Goal: Task Accomplishment & Management: Manage account settings

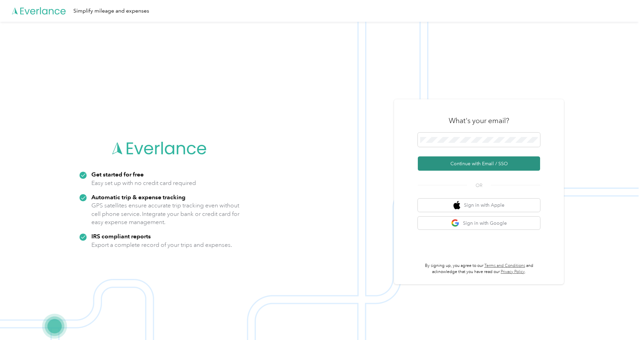
click at [462, 162] on button "Continue with Email / SSO" at bounding box center [479, 163] width 122 height 14
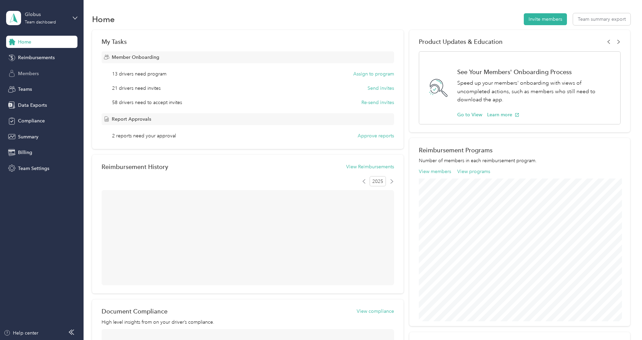
click at [34, 71] on span "Members" at bounding box center [28, 73] width 21 height 7
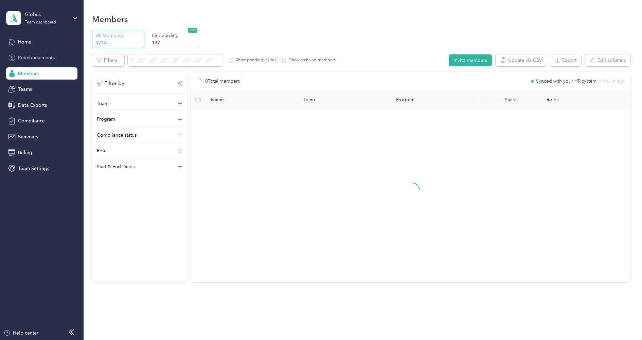
click at [39, 56] on span "Reimbursements" at bounding box center [36, 57] width 37 height 7
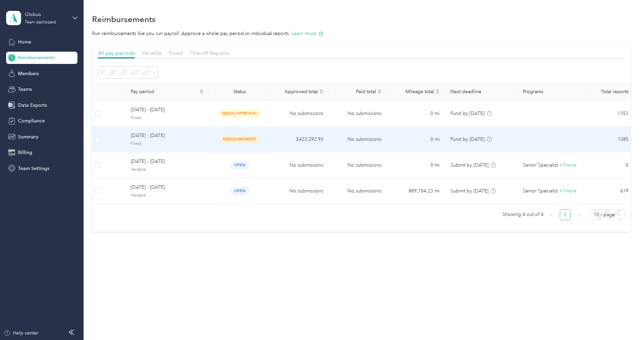
click at [137, 138] on span "[DATE] - [DATE]" at bounding box center [167, 135] width 73 height 7
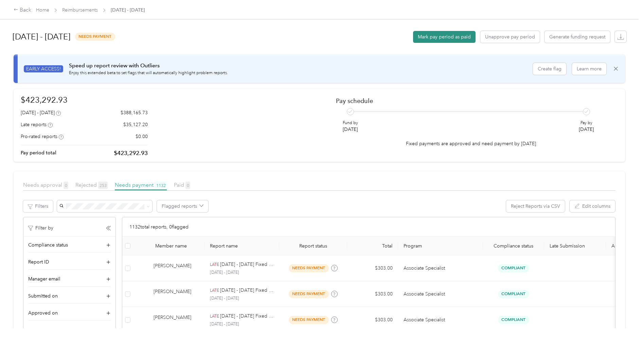
click at [438, 37] on button "Mark pay period as paid" at bounding box center [444, 37] width 63 height 12
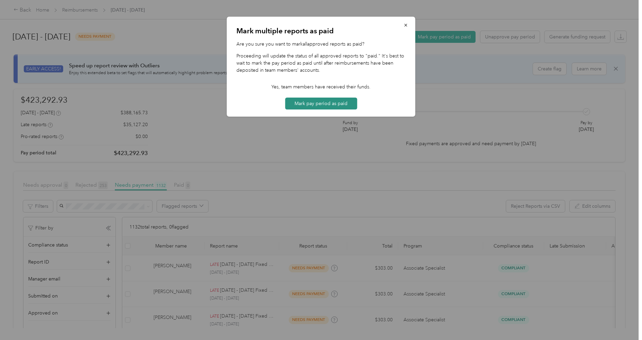
click at [330, 102] on button "Mark pay period as paid" at bounding box center [321, 104] width 72 height 12
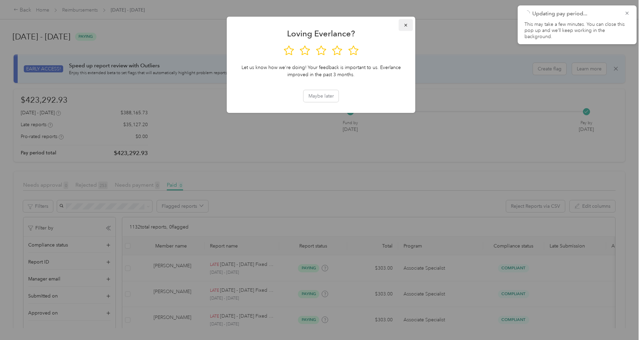
click at [404, 28] on icon "button" at bounding box center [406, 25] width 5 height 5
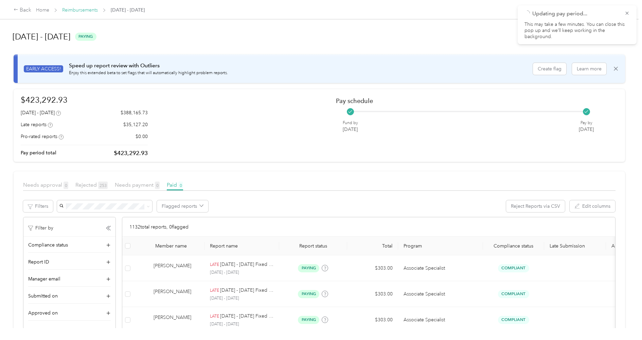
click at [81, 11] on link "Reimbursements" at bounding box center [80, 10] width 36 height 6
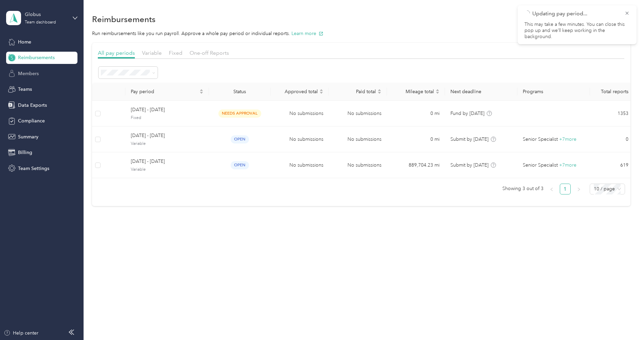
click at [29, 69] on div "Members" at bounding box center [41, 73] width 71 height 12
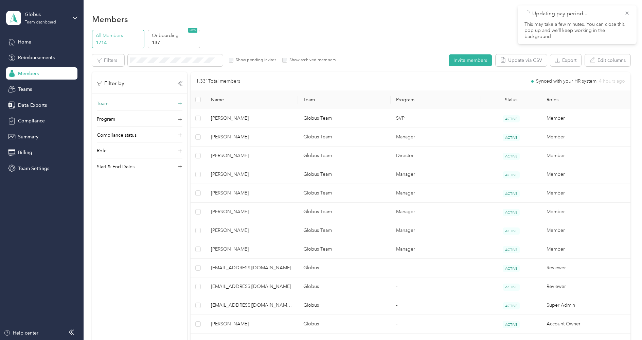
click at [133, 106] on div "Team" at bounding box center [140, 105] width 86 height 11
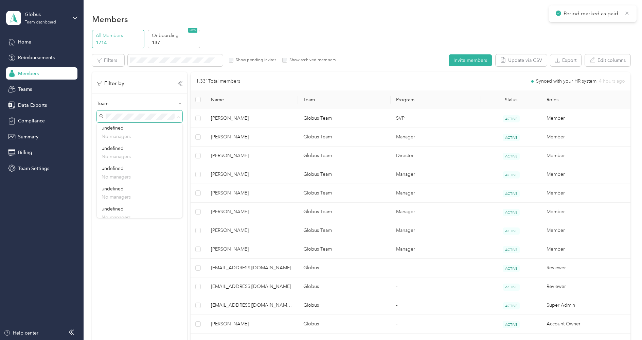
scroll to position [891, 0]
click at [126, 106] on div "Team" at bounding box center [140, 105] width 86 height 11
click at [127, 120] on span at bounding box center [140, 116] width 86 height 12
click at [136, 213] on div "Globus favr+globus@everlance.com +8 more" at bounding box center [140, 224] width 76 height 23
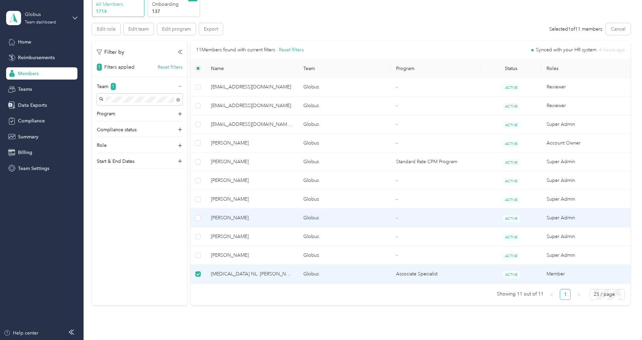
scroll to position [30, 0]
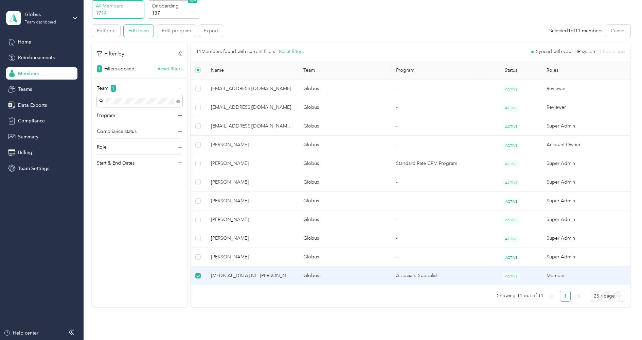
click at [137, 35] on button "Edit team" at bounding box center [139, 31] width 30 height 12
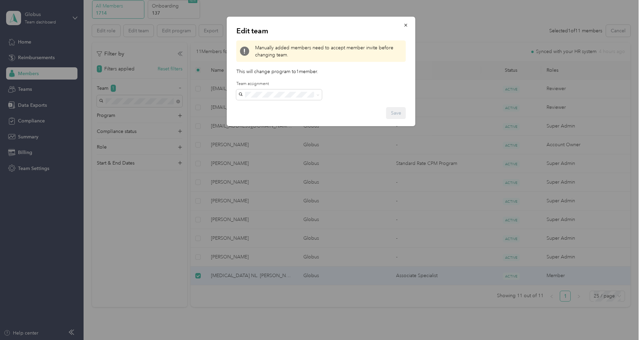
click at [280, 192] on div "Globus favr+globus@everlance.com +8 more" at bounding box center [279, 203] width 76 height 23
click at [392, 111] on button "Save" at bounding box center [396, 113] width 20 height 12
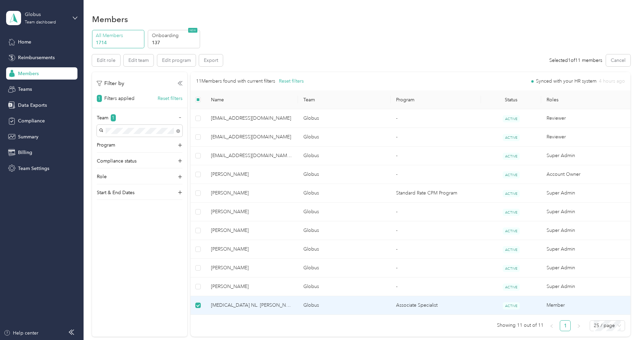
click at [317, 305] on td "Globus" at bounding box center [344, 305] width 93 height 19
click at [297, 302] on td "Makena NL. Travers" at bounding box center [252, 305] width 93 height 19
click at [241, 305] on span "Makena NL. Travers" at bounding box center [252, 304] width 82 height 7
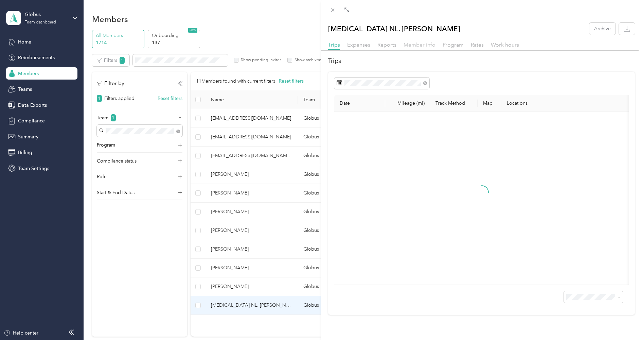
click at [418, 47] on span "Member info" at bounding box center [420, 44] width 32 height 6
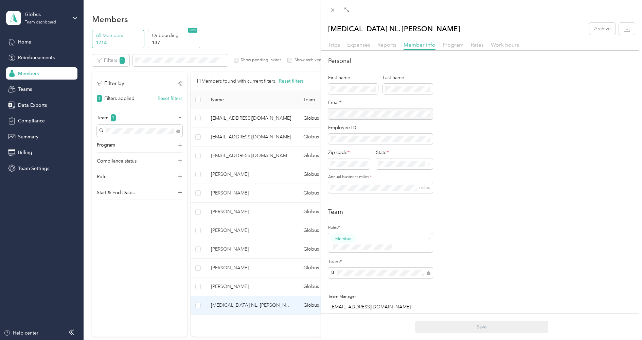
click at [387, 190] on p "Globus Admin Team everlance@globusmedical.com" at bounding box center [380, 186] width 95 height 14
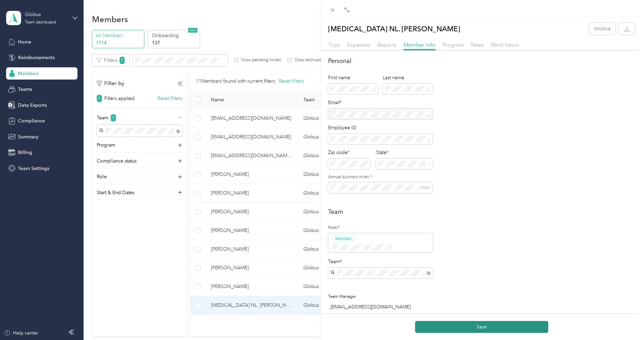
click at [453, 329] on button "Save" at bounding box center [481, 327] width 133 height 12
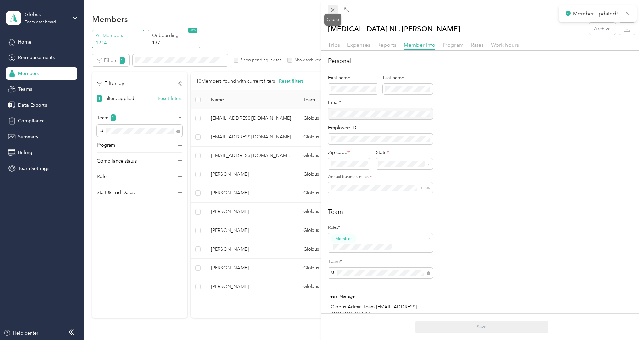
click at [334, 12] on icon at bounding box center [333, 10] width 6 height 6
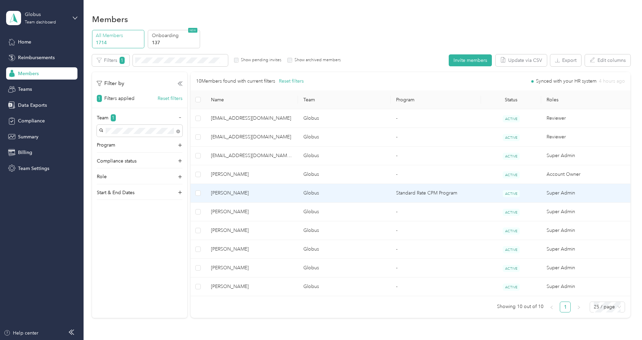
click at [373, 196] on td "Globus" at bounding box center [344, 193] width 93 height 19
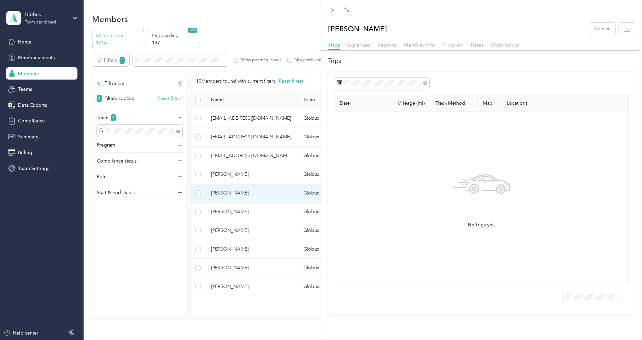
click at [453, 47] on span "Program" at bounding box center [453, 44] width 21 height 6
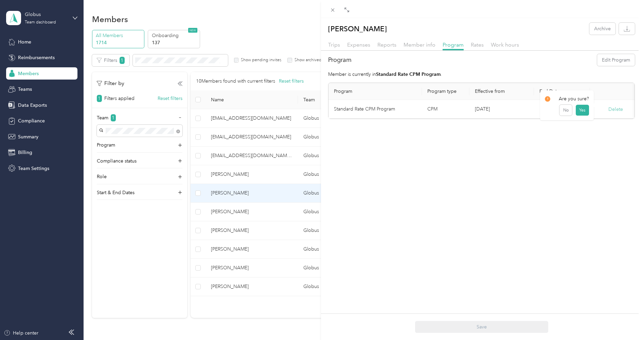
click at [613, 107] on button "Delete" at bounding box center [616, 109] width 15 height 7
click at [581, 114] on button "Yes" at bounding box center [582, 113] width 13 height 11
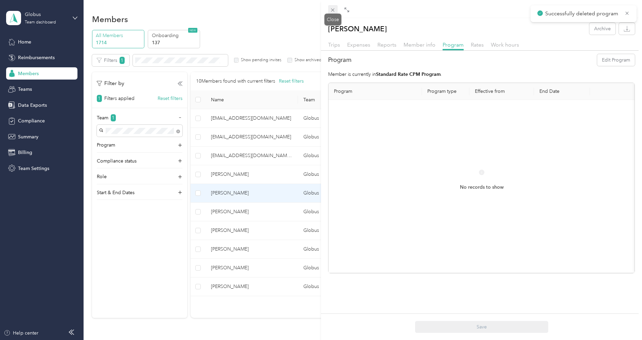
click at [332, 12] on icon at bounding box center [333, 10] width 6 height 6
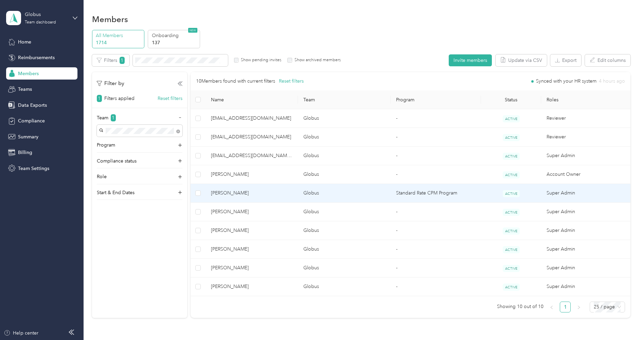
click at [370, 195] on td "Globus" at bounding box center [344, 193] width 93 height 19
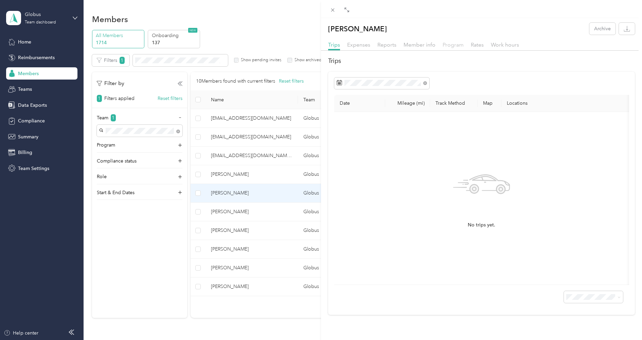
click at [444, 42] on span "Program" at bounding box center [453, 44] width 21 height 6
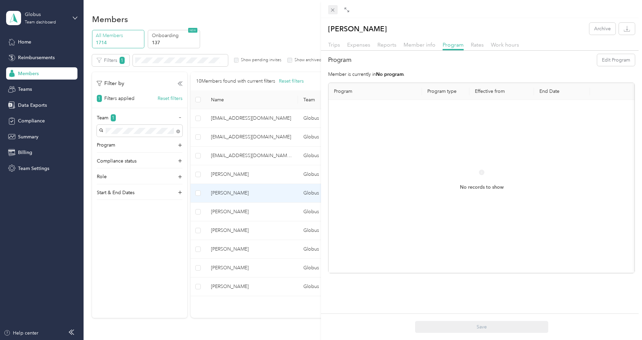
click at [337, 11] on span at bounding box center [333, 10] width 10 height 10
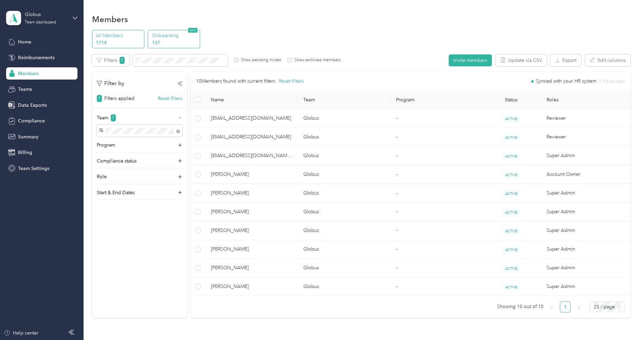
click at [172, 42] on p "137" at bounding box center [175, 42] width 46 height 7
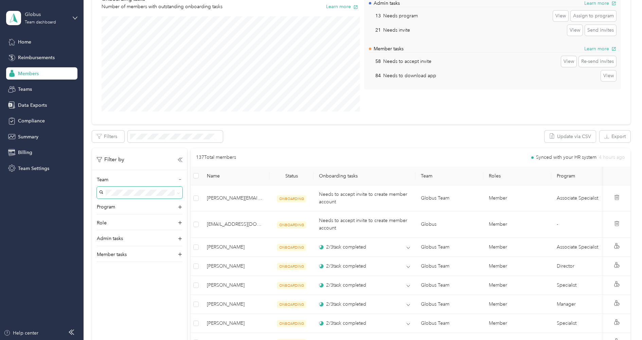
scroll to position [96, 0]
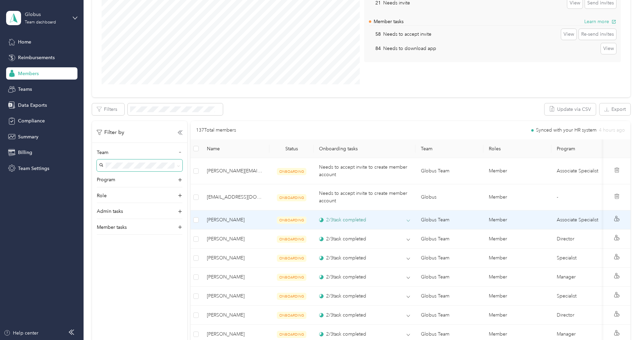
click at [335, 217] on div "2 / 3 task completed" at bounding box center [342, 219] width 47 height 7
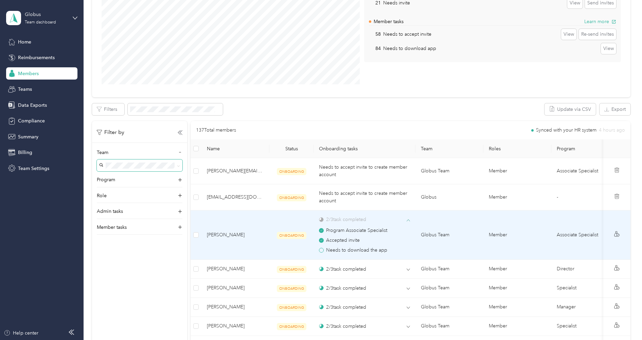
click at [335, 217] on div "2 / 3 task completed" at bounding box center [342, 219] width 47 height 7
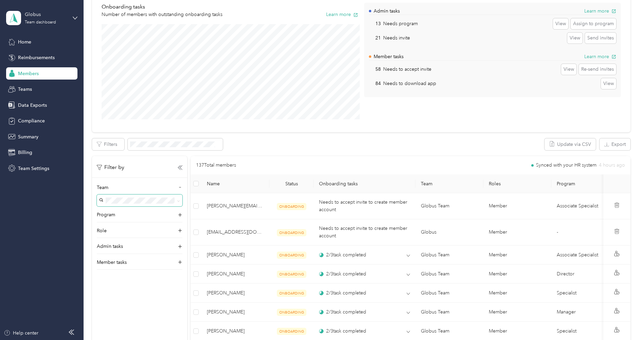
scroll to position [42, 0]
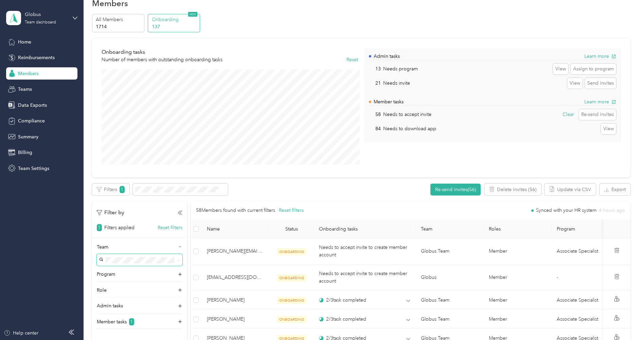
scroll to position [24, 0]
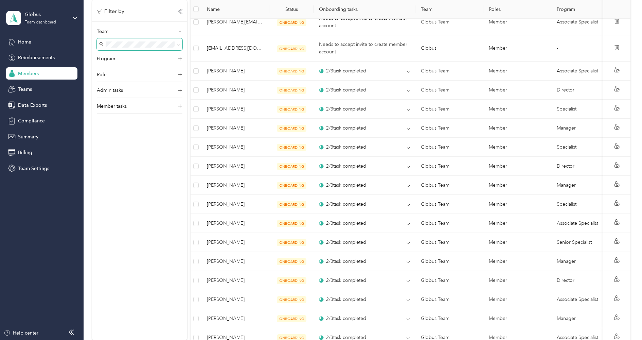
scroll to position [276, 0]
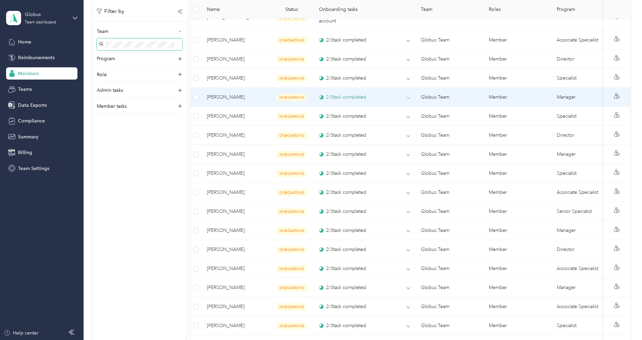
click at [374, 98] on div "2 / 3 task completed" at bounding box center [364, 96] width 91 height 7
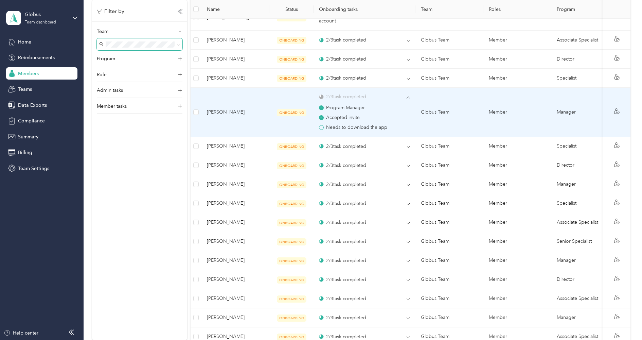
click at [374, 100] on div "Program Manager Accepted invite Needs to download the app" at bounding box center [364, 115] width 91 height 31
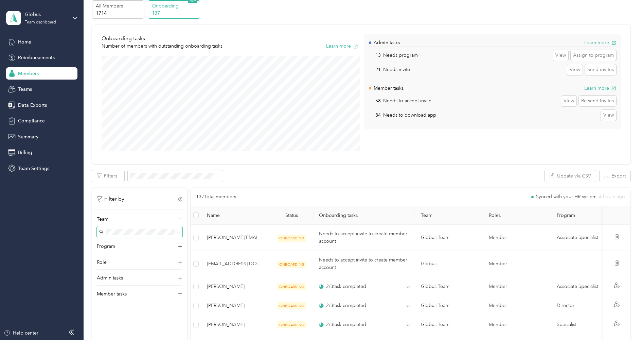
scroll to position [19, 0]
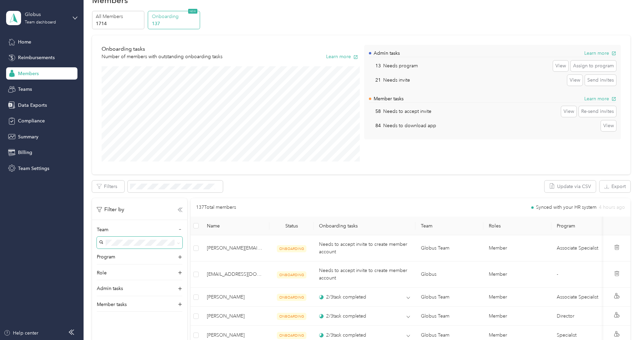
click at [180, 208] on icon at bounding box center [179, 210] width 2 height 4
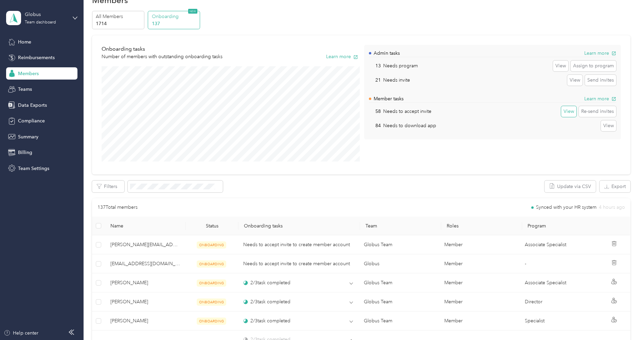
click at [571, 110] on button "View" at bounding box center [568, 111] width 15 height 11
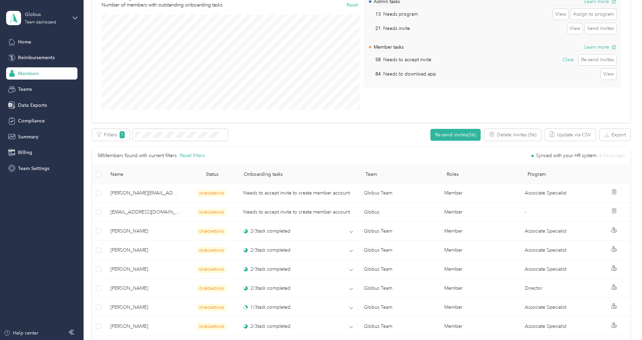
scroll to position [103, 0]
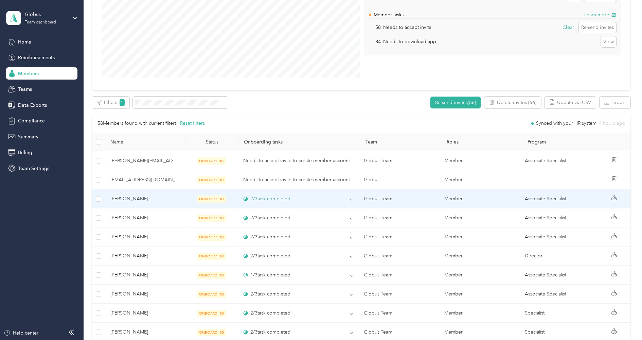
click at [321, 200] on div "2 / 3 task completed" at bounding box center [298, 198] width 110 height 7
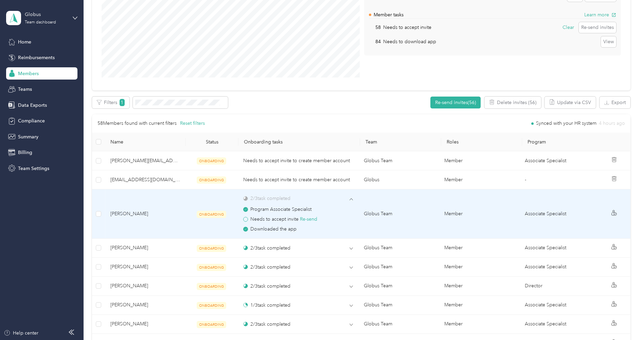
click at [139, 212] on span "Michelle Smith" at bounding box center [145, 213] width 70 height 7
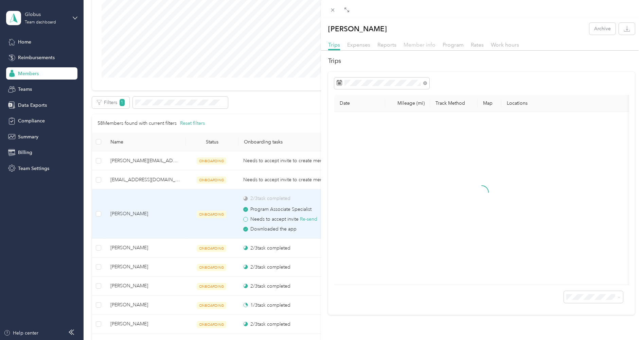
click at [429, 45] on span "Member info" at bounding box center [420, 44] width 32 height 6
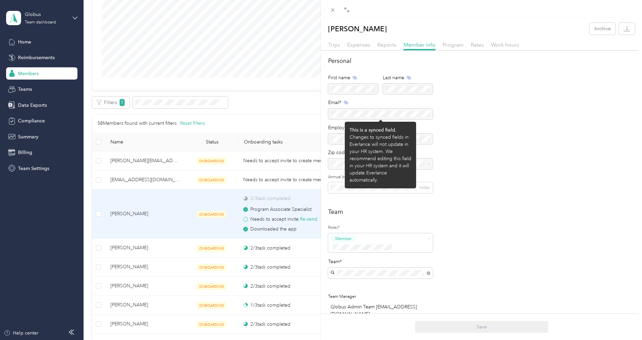
click at [348, 113] on div at bounding box center [380, 113] width 105 height 11
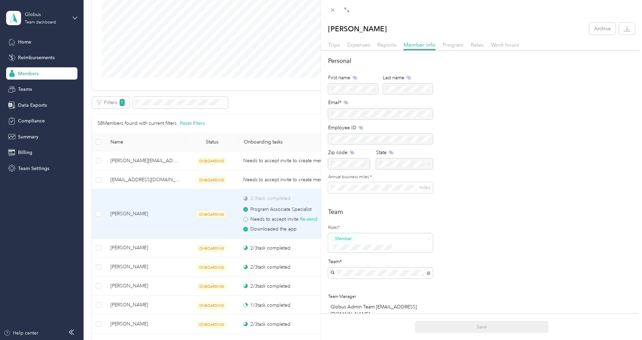
click at [342, 45] on div "Trips Expenses Reports Member info Program Rates Work hours" at bounding box center [481, 46] width 321 height 10
click at [337, 45] on span "Trips" at bounding box center [334, 44] width 12 height 6
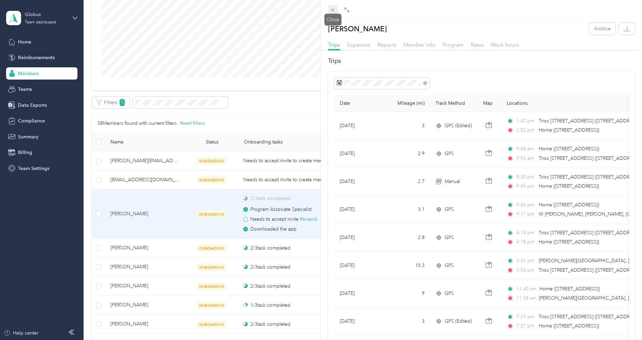
click at [335, 8] on icon at bounding box center [333, 10] width 6 height 6
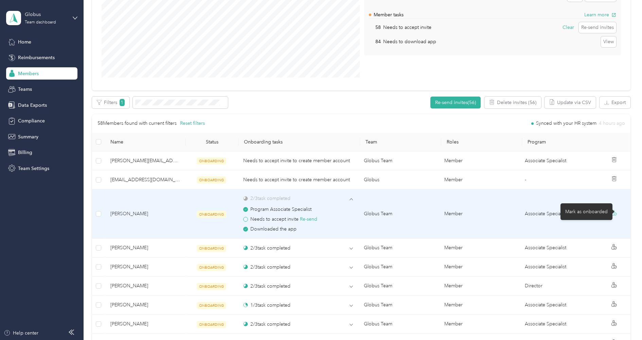
click at [615, 212] on icon at bounding box center [613, 213] width 3 height 3
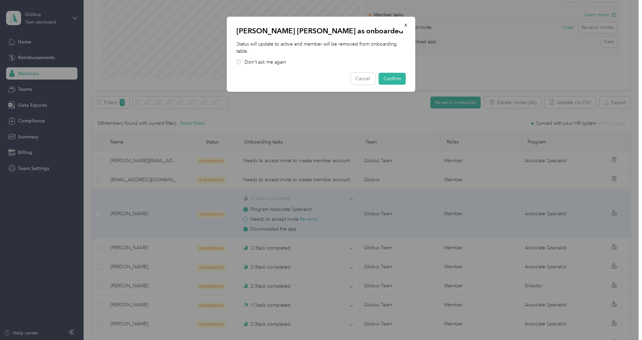
click at [269, 63] on p "Don't ask me again" at bounding box center [265, 61] width 41 height 7
click at [393, 77] on button "Confirm" at bounding box center [392, 79] width 27 height 12
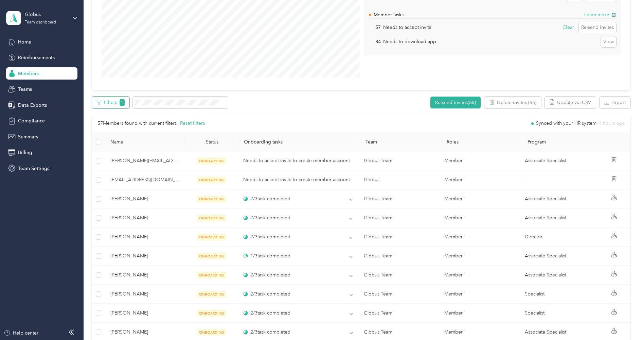
click at [116, 104] on button "Filters 1" at bounding box center [110, 103] width 37 height 12
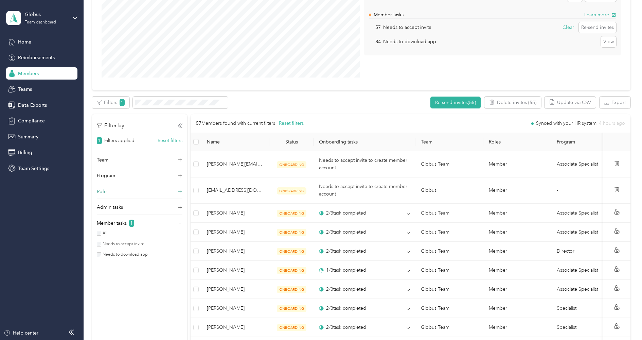
click at [124, 195] on div "Role" at bounding box center [140, 193] width 86 height 11
click at [113, 202] on label "Member" at bounding box center [110, 201] width 18 height 6
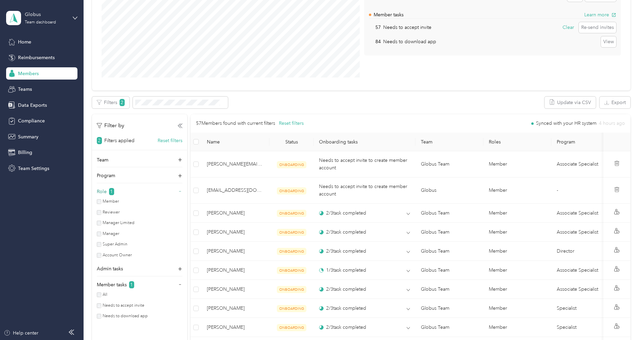
click at [124, 190] on div "Role 1" at bounding box center [140, 193] width 86 height 11
click at [178, 127] on icon at bounding box center [180, 125] width 5 height 5
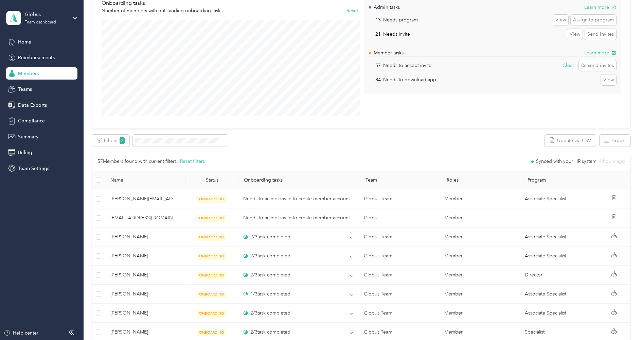
scroll to position [66, 0]
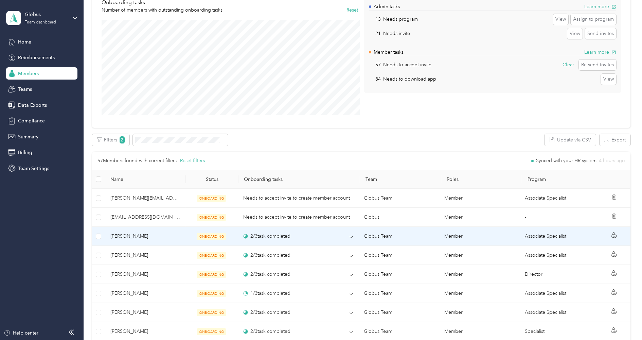
click at [147, 235] on span "Zachary Bell" at bounding box center [145, 235] width 70 height 7
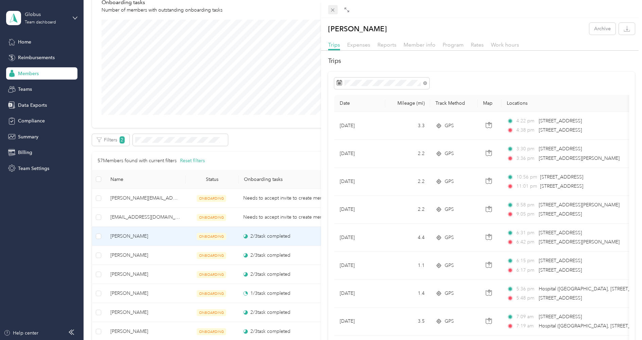
click at [333, 10] on icon at bounding box center [332, 9] width 3 height 3
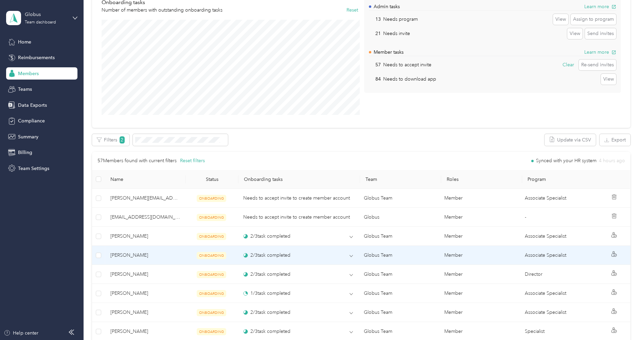
click at [139, 251] on span "Nathan West" at bounding box center [145, 254] width 70 height 7
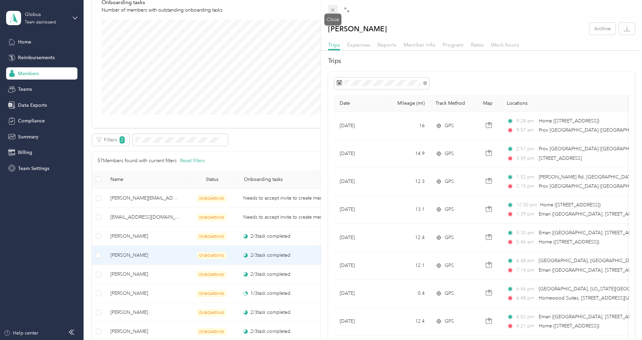
click at [332, 11] on icon at bounding box center [333, 10] width 6 height 6
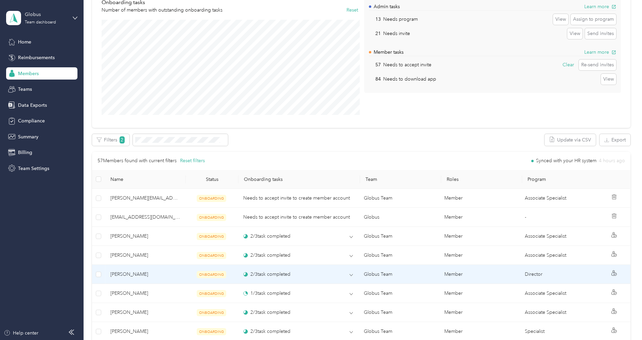
click at [147, 266] on td "Jonathan Hougham" at bounding box center [145, 274] width 81 height 19
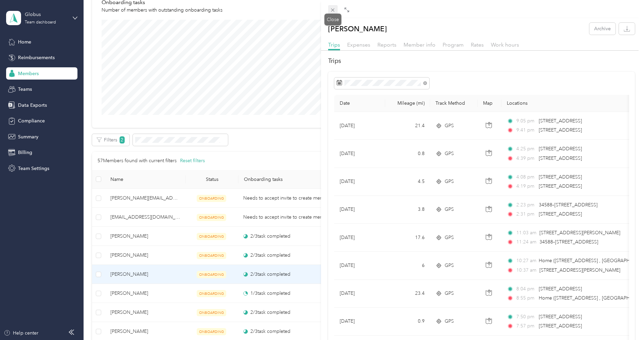
click at [334, 13] on icon at bounding box center [333, 10] width 6 height 6
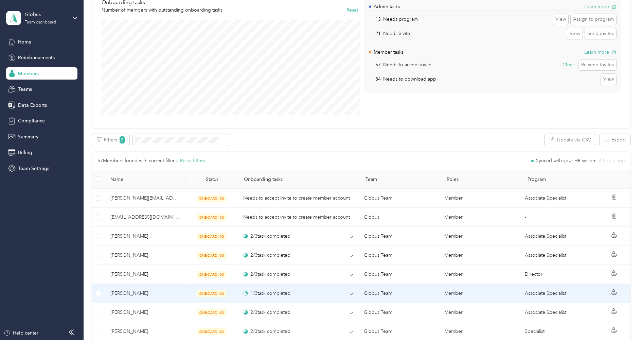
click at [155, 286] on td "[PERSON_NAME]" at bounding box center [145, 293] width 81 height 19
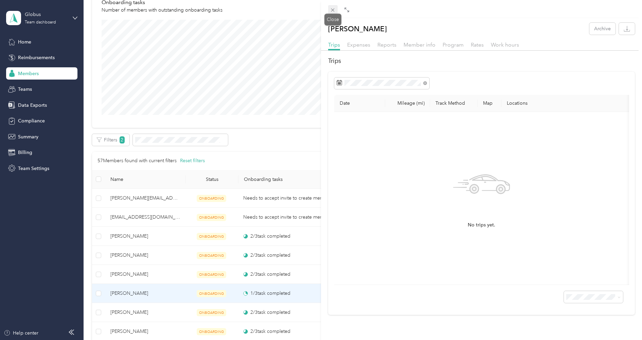
click at [332, 13] on icon at bounding box center [333, 10] width 6 height 6
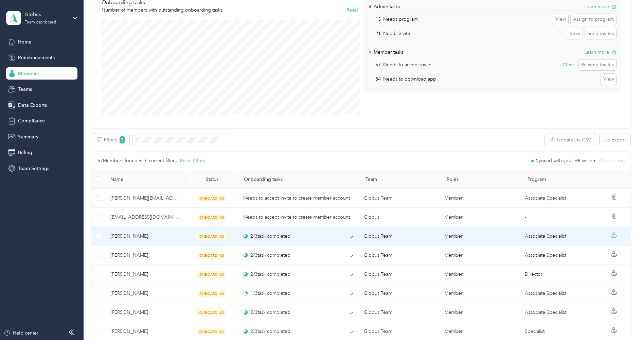
click at [615, 235] on icon at bounding box center [614, 234] width 5 height 5
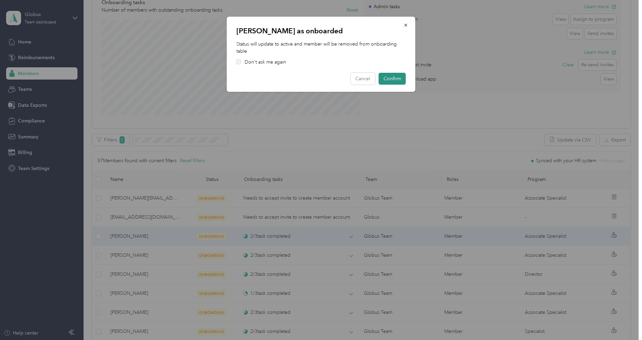
click at [390, 78] on button "Confirm" at bounding box center [392, 79] width 27 height 12
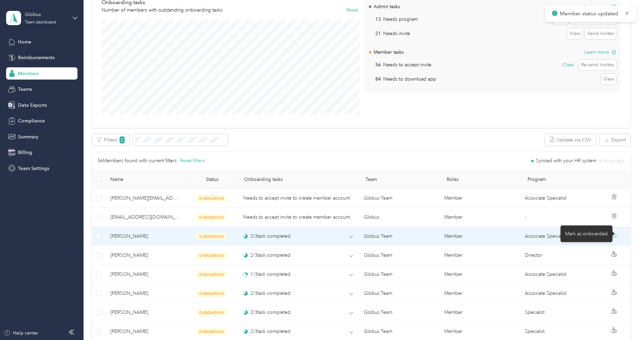
click at [617, 235] on circle at bounding box center [615, 236] width 3 height 3
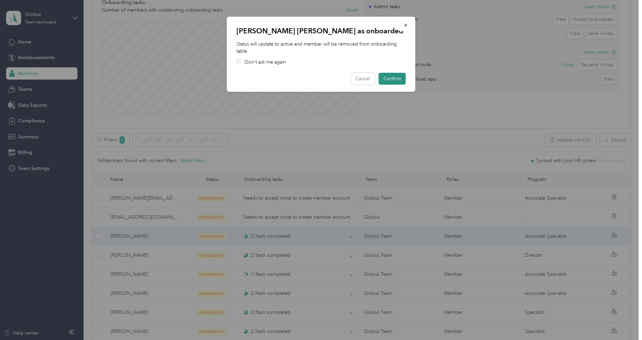
click at [387, 78] on button "Confirm" at bounding box center [392, 79] width 27 height 12
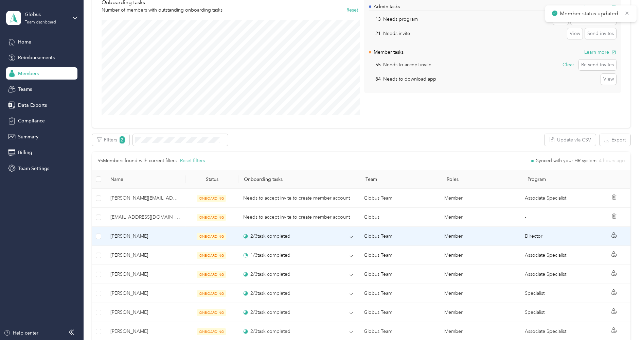
click at [147, 236] on span "Jonathan Hougham" at bounding box center [145, 235] width 70 height 7
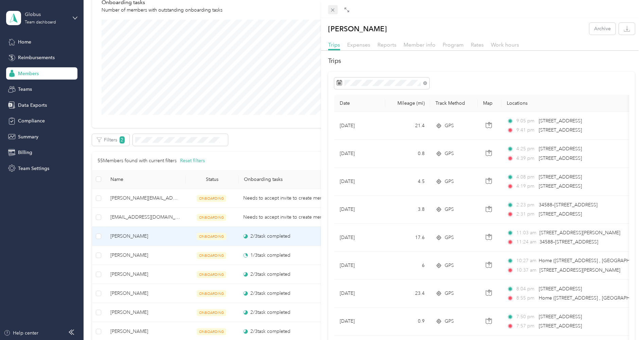
click at [331, 11] on icon at bounding box center [333, 10] width 6 height 6
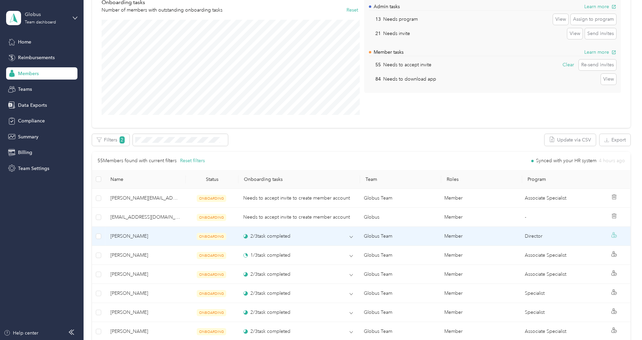
click at [616, 235] on icon at bounding box center [615, 235] width 1 height 1
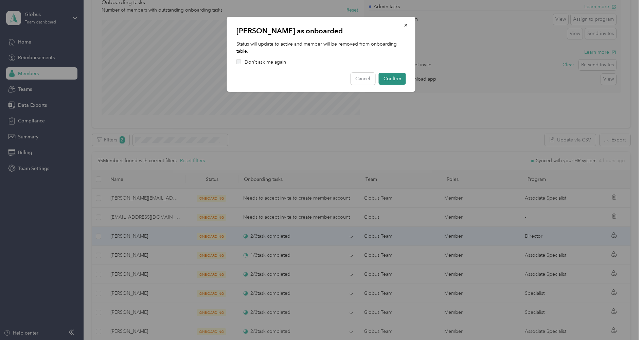
click at [392, 78] on button "Confirm" at bounding box center [392, 79] width 27 height 12
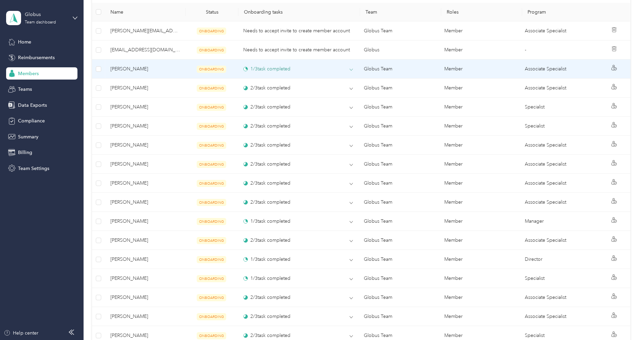
scroll to position [479, 0]
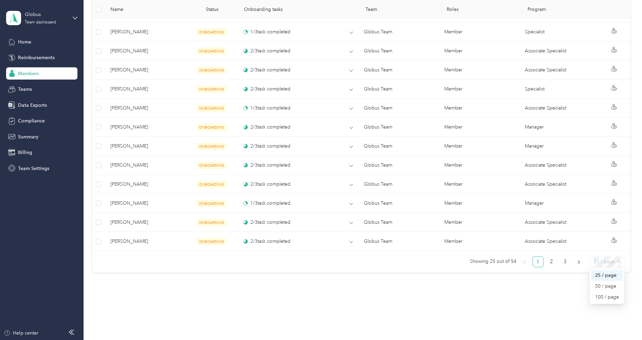
click at [606, 257] on span "25 / page" at bounding box center [607, 262] width 27 height 10
click at [606, 293] on div "100 / page" at bounding box center [607, 296] width 24 height 7
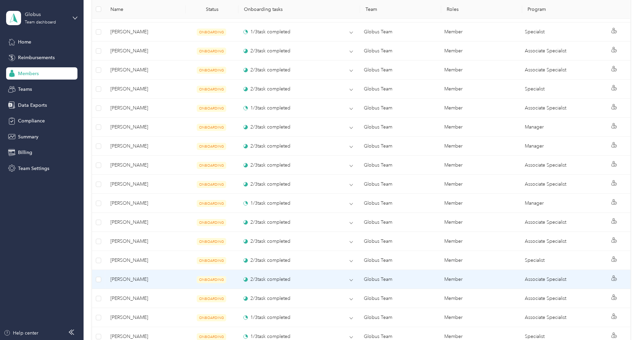
click at [133, 276] on span "[PERSON_NAME]" at bounding box center [145, 279] width 70 height 7
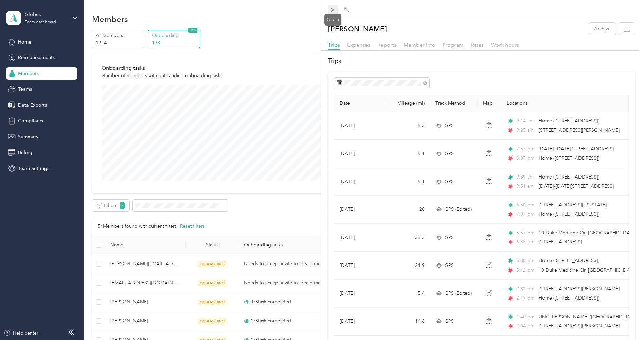
click at [330, 7] on icon at bounding box center [333, 10] width 6 height 6
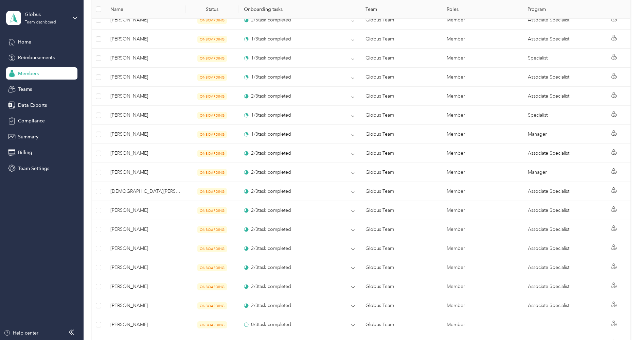
scroll to position [1021, 0]
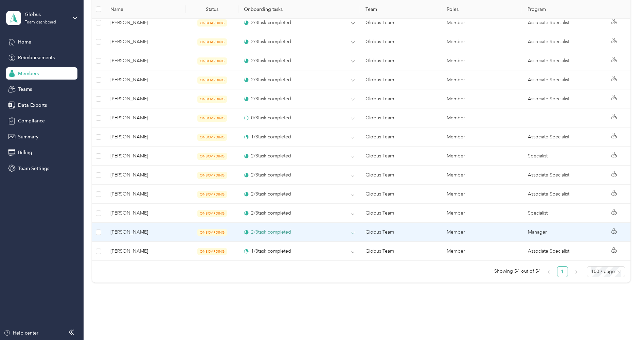
click at [307, 228] on div "2 / 3 task completed" at bounding box center [299, 231] width 111 height 7
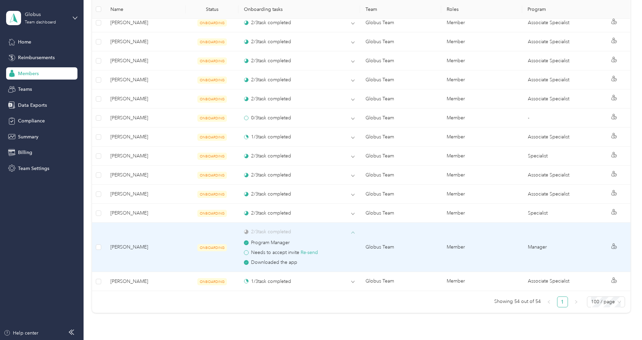
click at [307, 228] on div "2 / 3 task completed" at bounding box center [299, 231] width 111 height 7
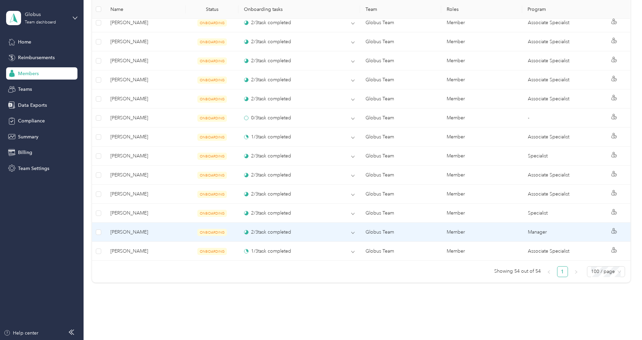
click at [141, 228] on span "[PERSON_NAME]" at bounding box center [145, 231] width 70 height 7
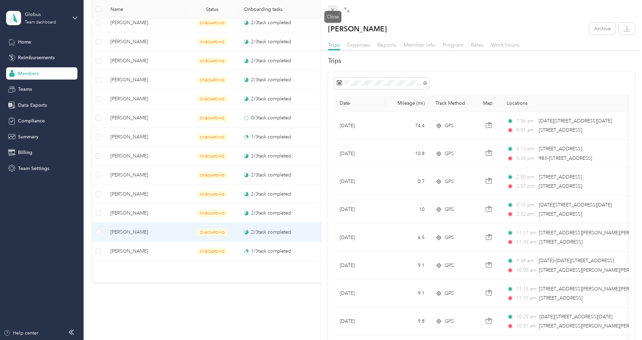
click at [335, 9] on icon at bounding box center [333, 10] width 6 height 6
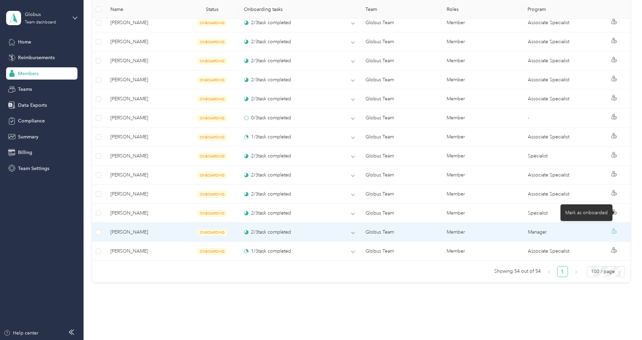
click at [617, 228] on icon at bounding box center [614, 230] width 5 height 5
click at [192, 222] on td "ONBOARDING" at bounding box center [212, 231] width 53 height 19
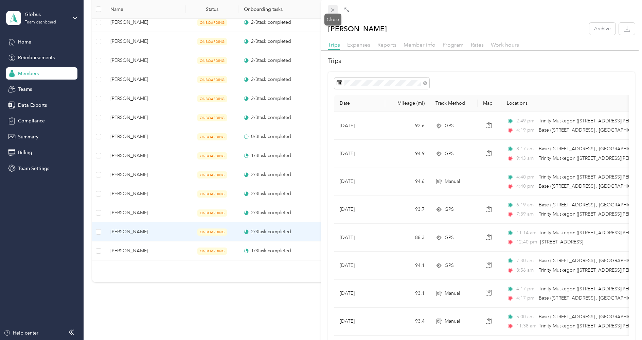
click at [333, 11] on icon at bounding box center [333, 10] width 6 height 6
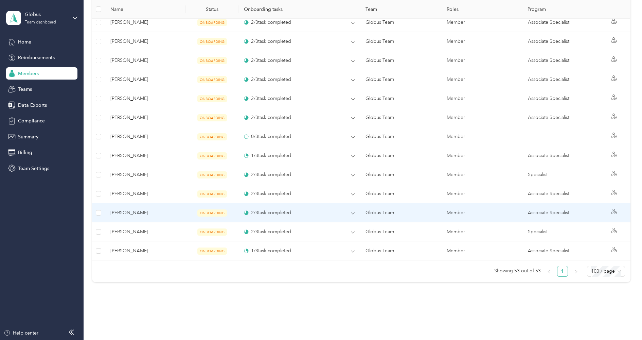
click at [158, 209] on span "[PERSON_NAME]" at bounding box center [145, 212] width 70 height 7
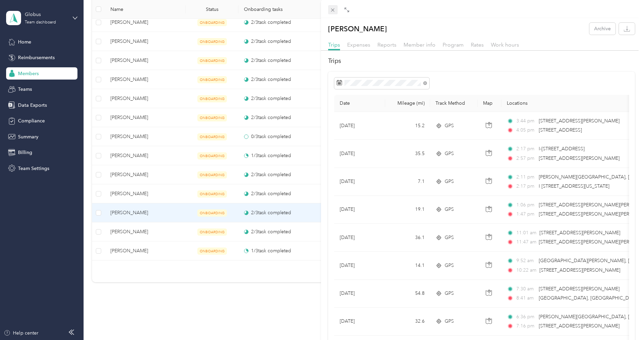
click at [334, 12] on icon at bounding box center [333, 10] width 6 height 6
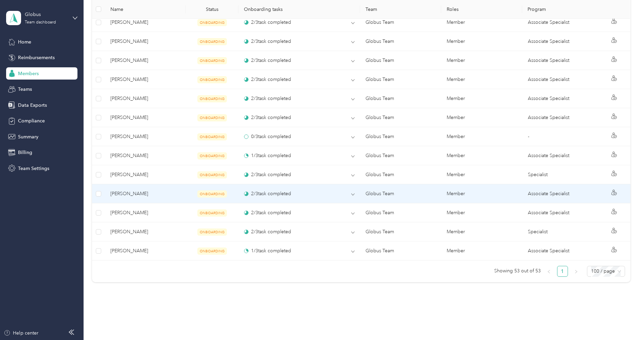
click at [160, 190] on span "[PERSON_NAME]" at bounding box center [145, 193] width 70 height 7
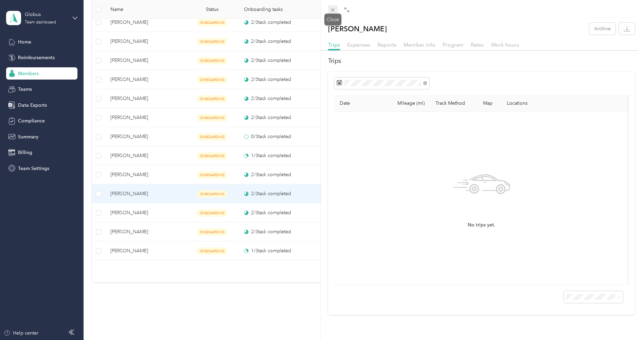
click at [332, 8] on icon at bounding box center [333, 10] width 6 height 6
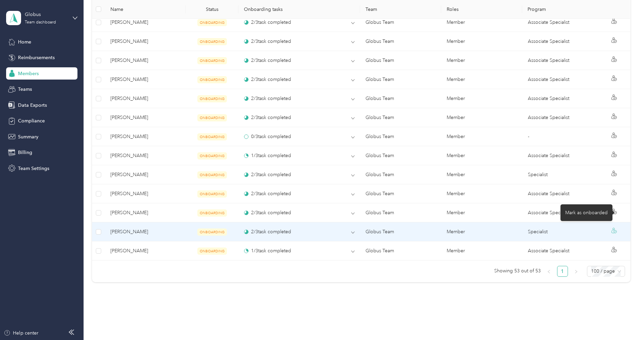
click at [616, 231] on icon at bounding box center [615, 231] width 1 height 1
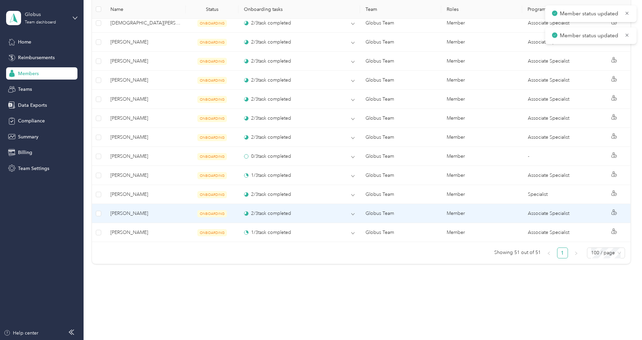
scroll to position [965, 0]
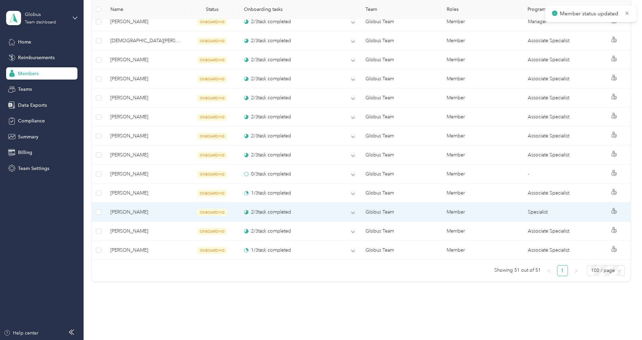
click at [211, 209] on span "ONBOARDING" at bounding box center [212, 212] width 30 height 7
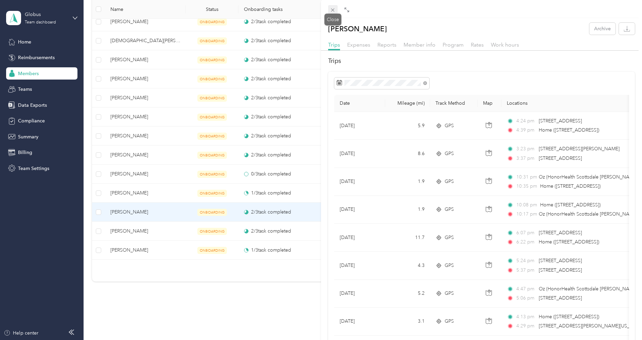
click at [331, 11] on icon at bounding box center [333, 10] width 6 height 6
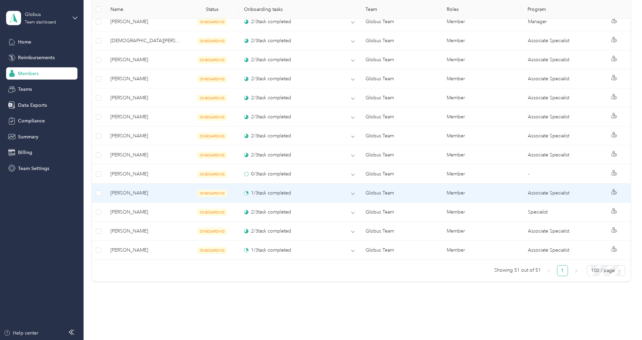
click at [201, 190] on span "ONBOARDING" at bounding box center [212, 193] width 30 height 7
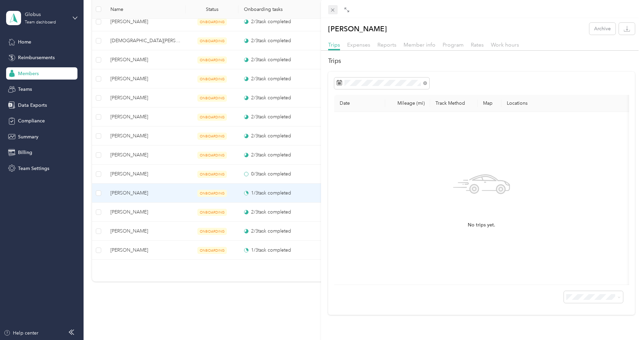
click at [332, 12] on icon at bounding box center [333, 10] width 6 height 6
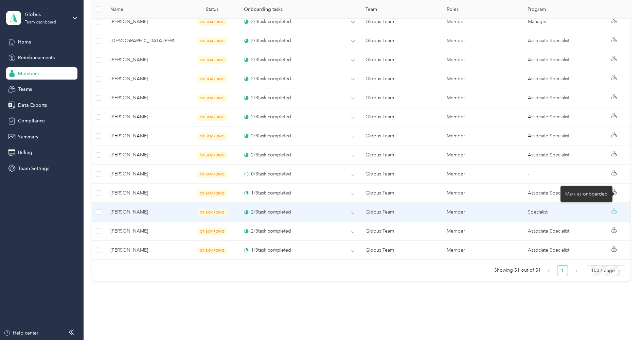
click at [617, 208] on icon at bounding box center [614, 210] width 5 height 5
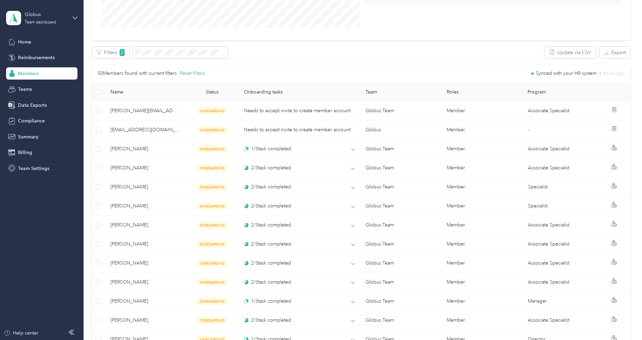
scroll to position [191, 0]
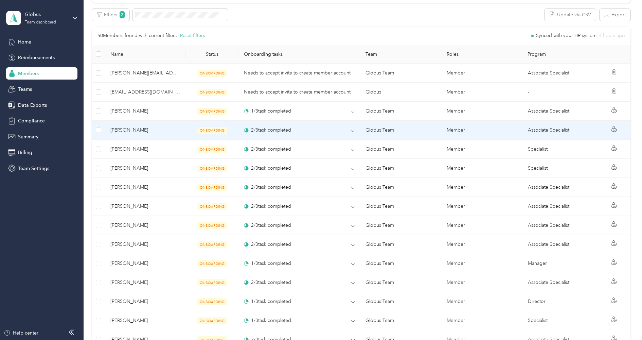
click at [176, 130] on span "[PERSON_NAME]" at bounding box center [145, 129] width 70 height 7
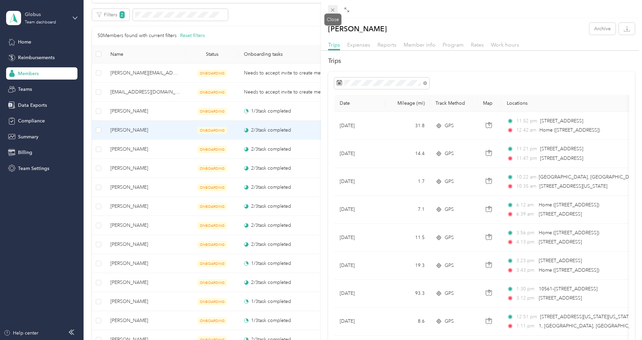
click at [332, 13] on span at bounding box center [333, 10] width 10 height 10
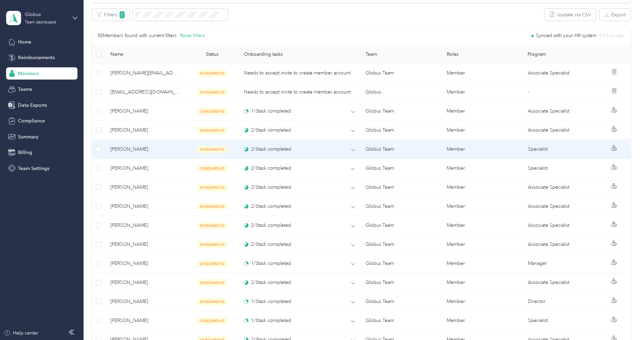
click at [139, 145] on span "[PERSON_NAME]" at bounding box center [145, 148] width 70 height 7
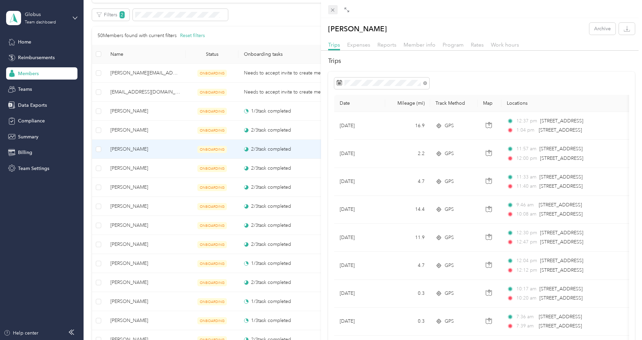
click at [332, 8] on icon at bounding box center [333, 10] width 6 height 6
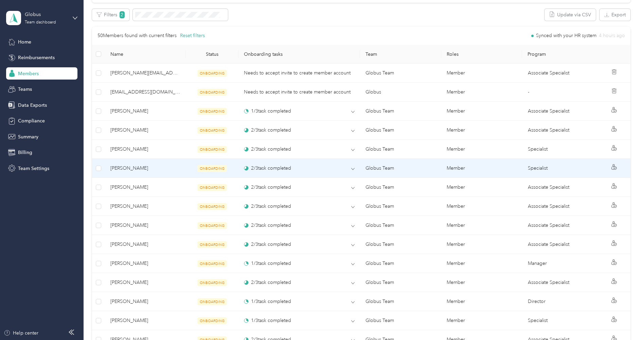
click at [139, 164] on span "[PERSON_NAME]" at bounding box center [145, 167] width 70 height 7
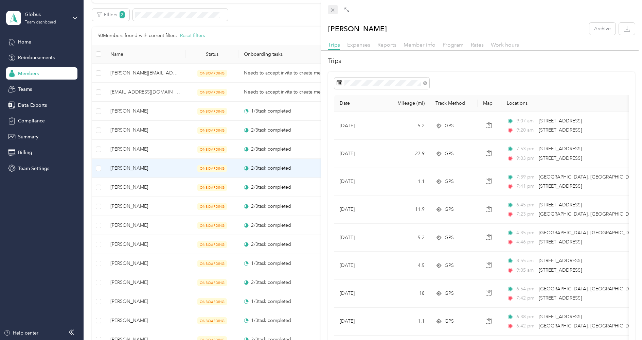
click at [332, 12] on icon at bounding box center [333, 10] width 6 height 6
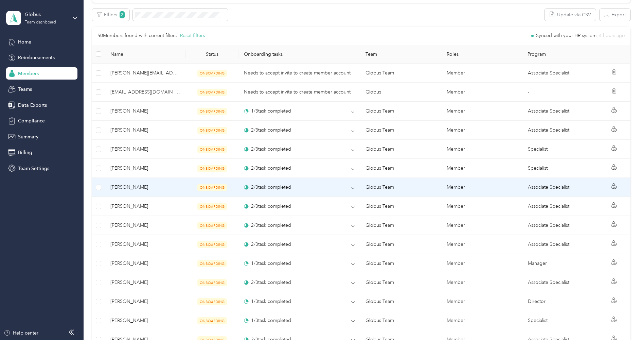
click at [145, 185] on span "[PERSON_NAME]" at bounding box center [145, 187] width 70 height 7
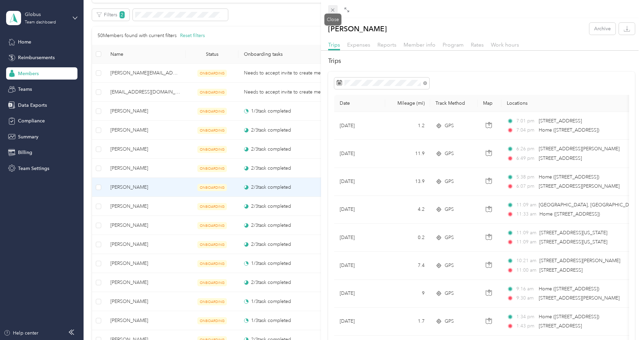
click at [332, 10] on icon at bounding box center [333, 10] width 6 height 6
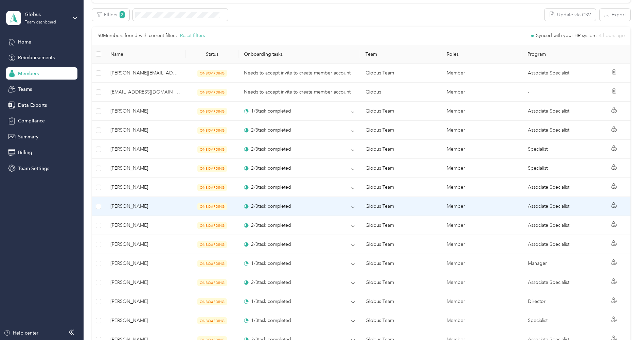
click at [168, 205] on span "[PERSON_NAME]" at bounding box center [145, 206] width 70 height 7
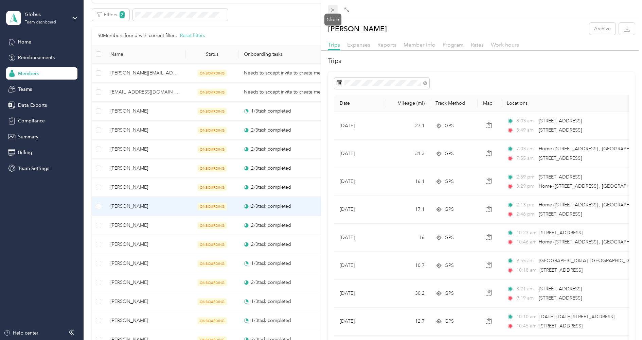
click at [332, 11] on icon at bounding box center [332, 9] width 3 height 3
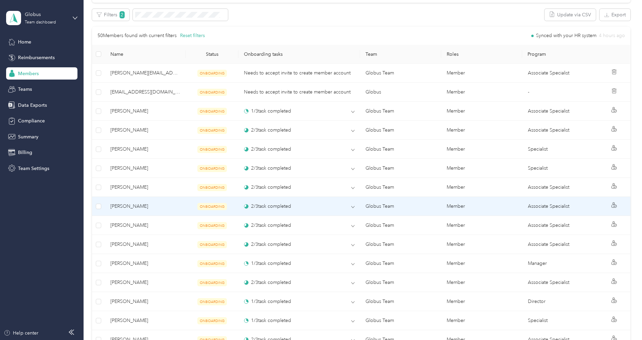
click at [167, 205] on span "[PERSON_NAME]" at bounding box center [145, 206] width 70 height 7
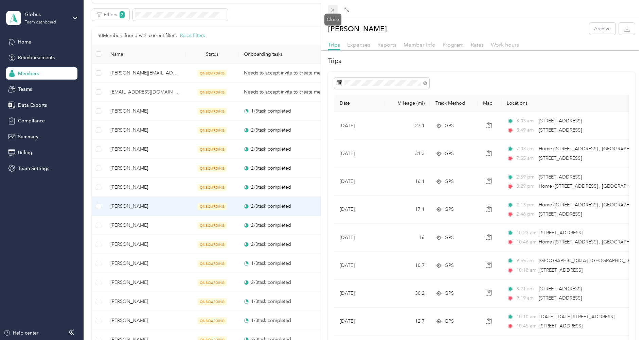
click at [332, 10] on icon at bounding box center [332, 9] width 3 height 3
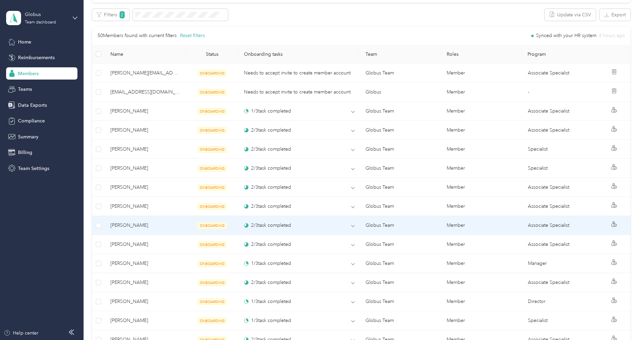
click at [175, 218] on td "[PERSON_NAME]" at bounding box center [145, 225] width 81 height 19
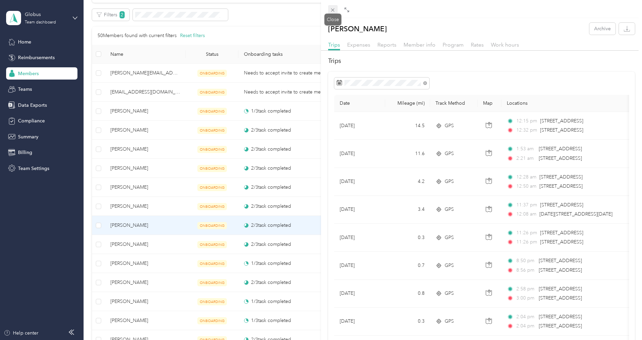
click at [335, 11] on icon at bounding box center [333, 10] width 6 height 6
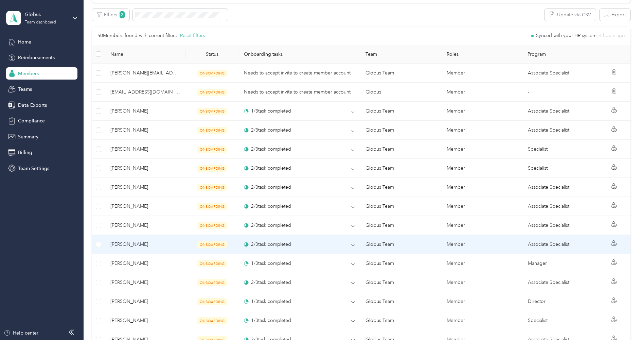
click at [178, 241] on span "[PERSON_NAME]" at bounding box center [145, 244] width 70 height 7
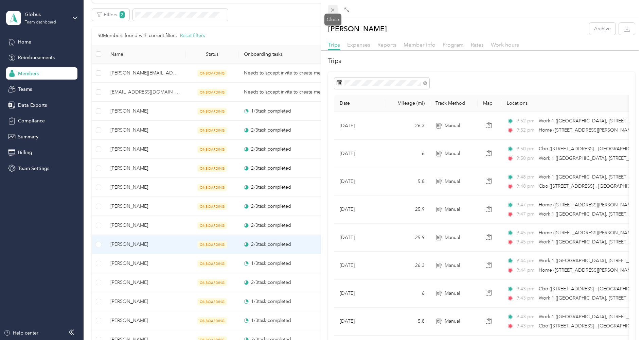
click at [334, 9] on icon at bounding box center [333, 10] width 6 height 6
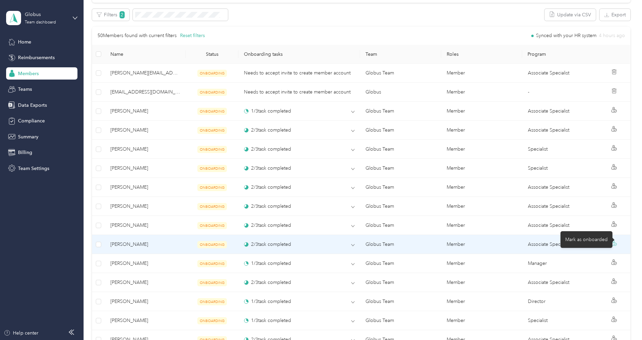
click at [617, 241] on icon at bounding box center [614, 242] width 5 height 5
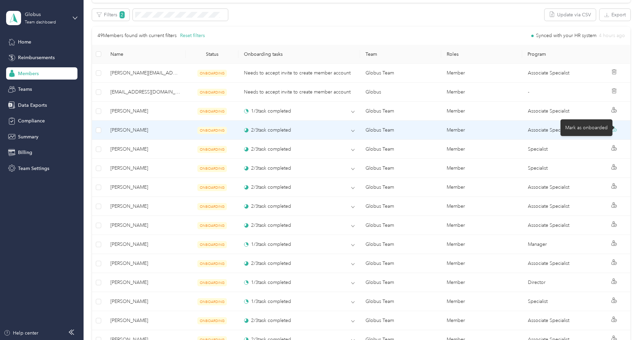
click at [617, 129] on icon at bounding box center [614, 128] width 5 height 5
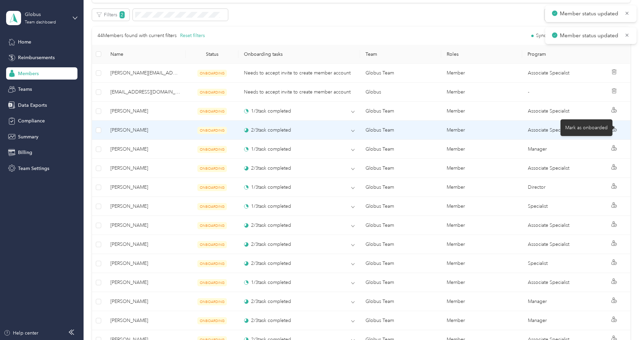
click at [617, 129] on icon at bounding box center [614, 128] width 5 height 5
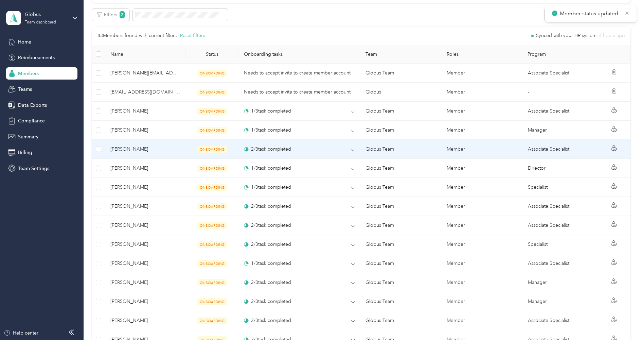
click at [164, 148] on span "[PERSON_NAME]" at bounding box center [145, 148] width 70 height 7
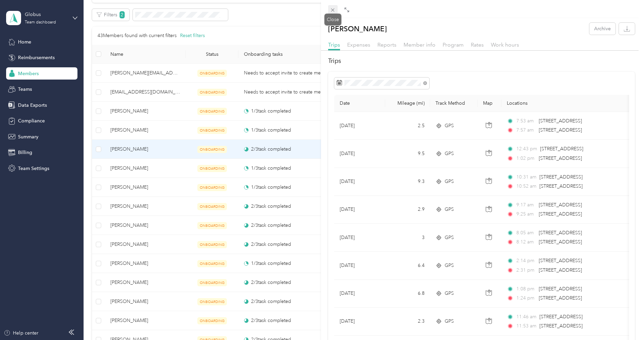
click at [330, 7] on span at bounding box center [333, 10] width 10 height 10
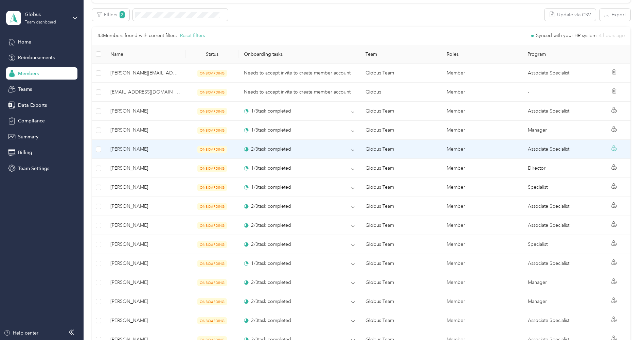
click at [617, 146] on icon at bounding box center [614, 147] width 5 height 5
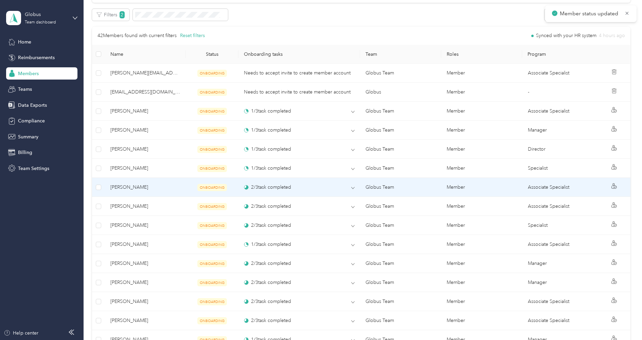
click at [189, 188] on td "ONBOARDING" at bounding box center [212, 187] width 53 height 19
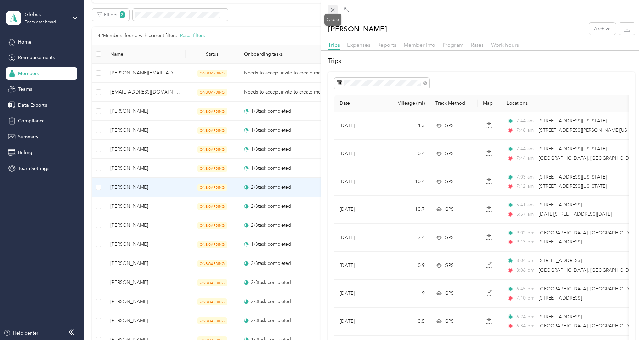
click at [333, 10] on icon at bounding box center [332, 9] width 3 height 3
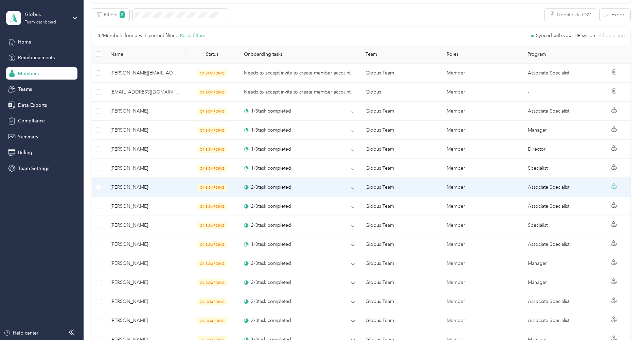
click at [617, 185] on icon at bounding box center [614, 185] width 5 height 5
click at [182, 186] on td "[PERSON_NAME]" at bounding box center [145, 187] width 81 height 19
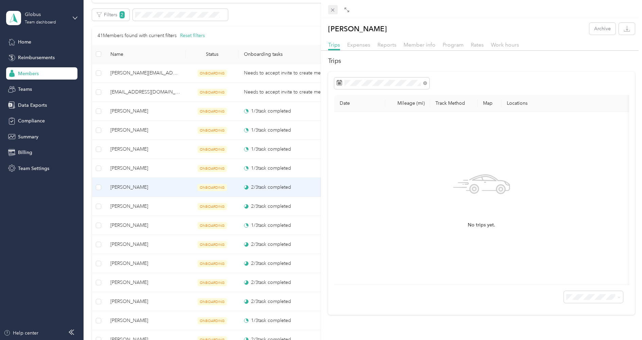
click at [332, 12] on icon at bounding box center [333, 10] width 6 height 6
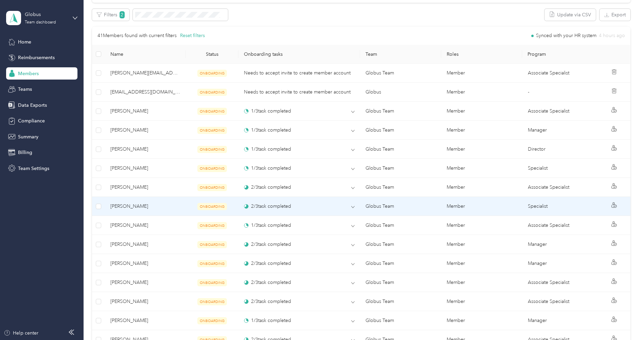
click at [189, 204] on td "ONBOARDING" at bounding box center [212, 206] width 53 height 19
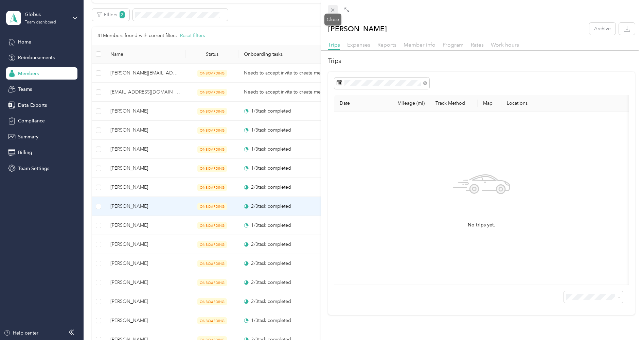
click at [336, 6] on span at bounding box center [333, 10] width 10 height 10
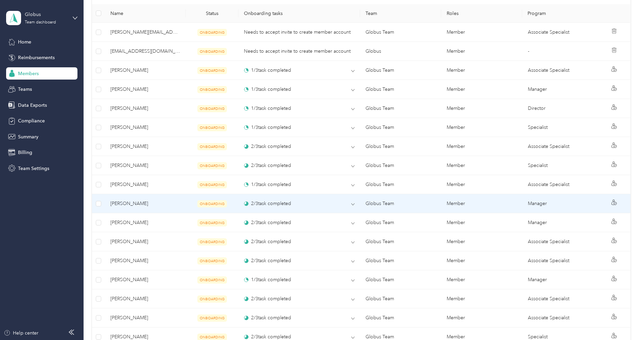
scroll to position [244, 0]
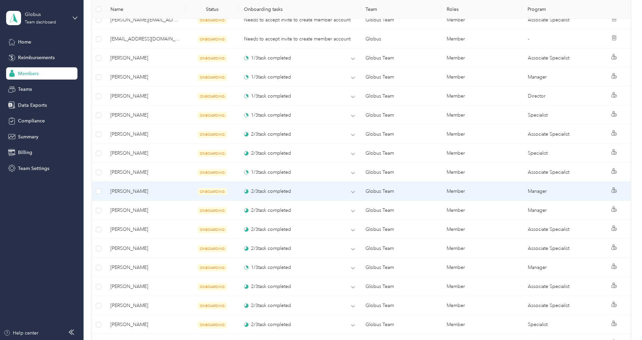
click at [209, 192] on td "ONBOARDING" at bounding box center [212, 191] width 53 height 19
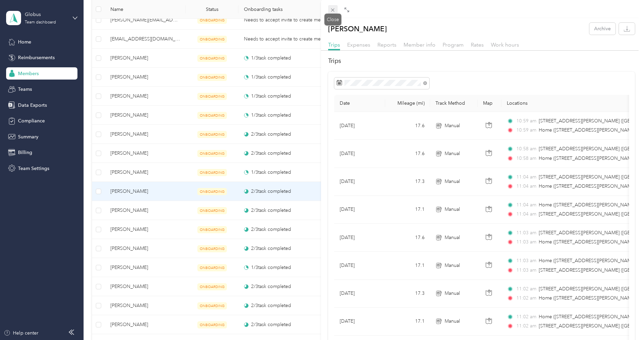
click at [333, 10] on icon at bounding box center [332, 9] width 3 height 3
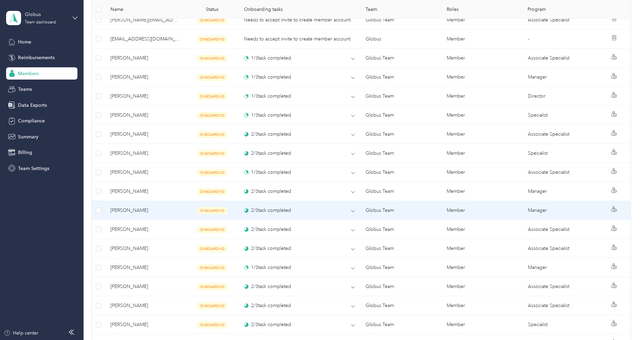
click at [211, 202] on td "ONBOARDING" at bounding box center [212, 210] width 53 height 19
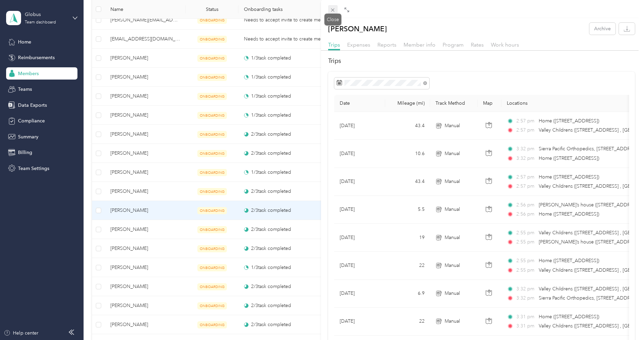
click at [335, 12] on icon at bounding box center [333, 10] width 6 height 6
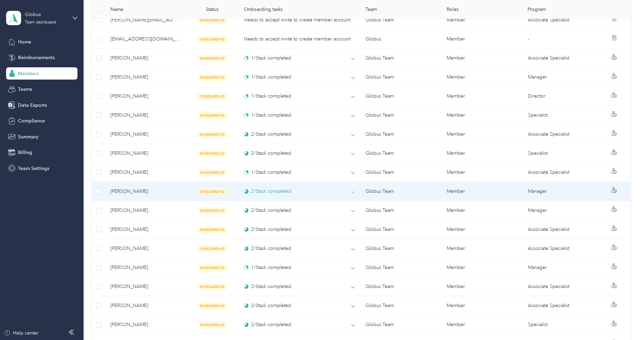
click at [263, 189] on div "2 / 3 task completed" at bounding box center [267, 191] width 47 height 7
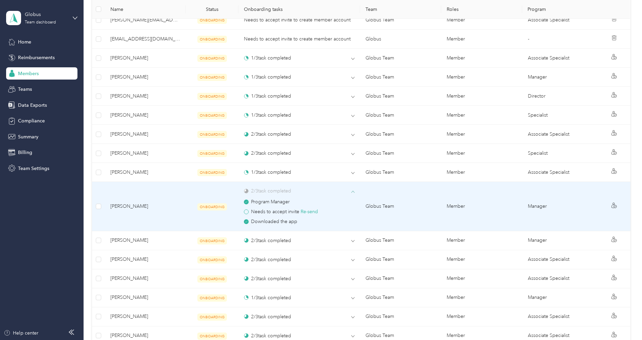
click at [263, 189] on div "2 / 3 task completed" at bounding box center [267, 190] width 47 height 7
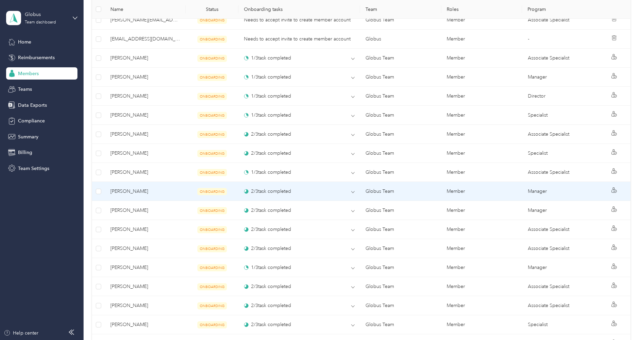
click at [614, 187] on div at bounding box center [614, 191] width 21 height 8
click at [617, 187] on icon at bounding box center [614, 189] width 5 height 5
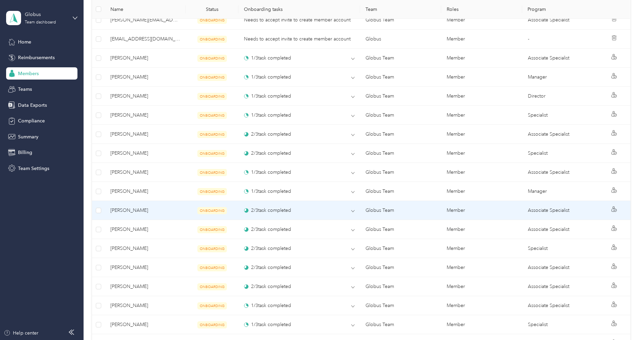
click at [172, 207] on span "[PERSON_NAME]" at bounding box center [145, 210] width 70 height 7
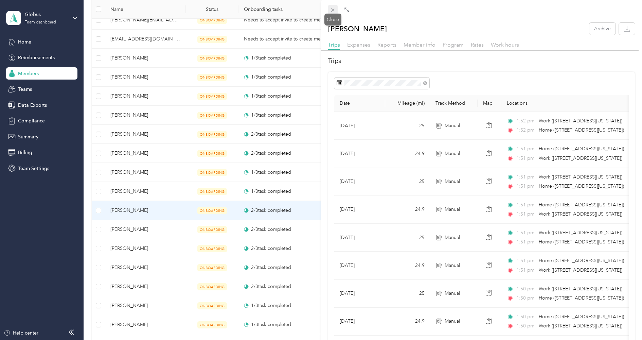
click at [334, 9] on icon at bounding box center [332, 9] width 3 height 3
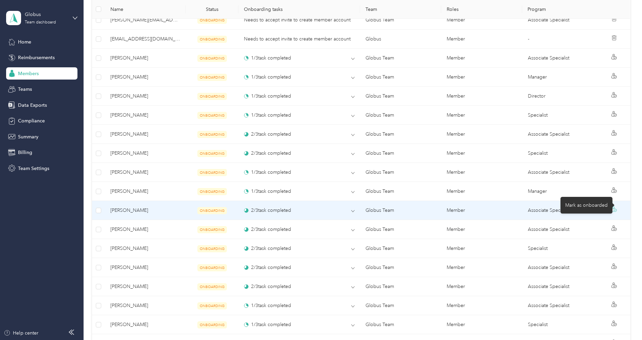
click at [617, 206] on icon at bounding box center [614, 208] width 5 height 5
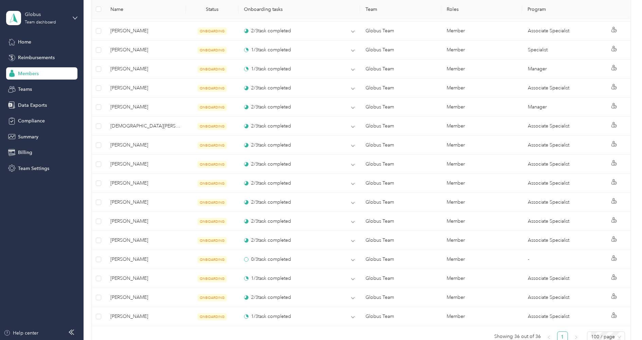
scroll to position [685, 0]
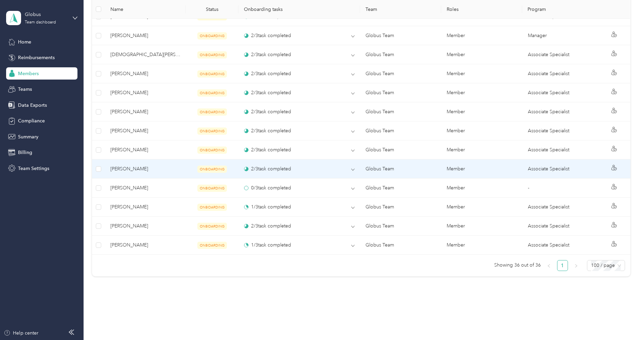
click at [167, 165] on span "[PERSON_NAME]" at bounding box center [145, 168] width 70 height 7
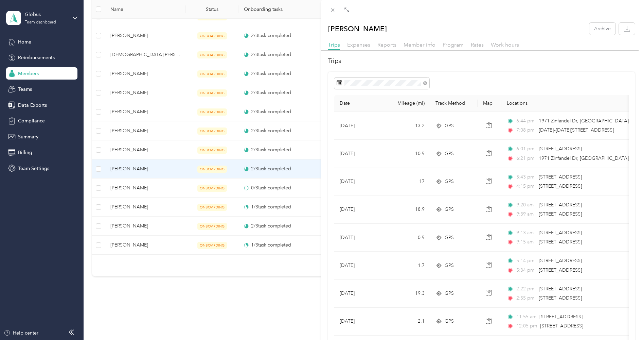
click at [170, 139] on div "[PERSON_NAME] Archive Trips Expenses Reports Member info Program Rates Work hou…" at bounding box center [321, 170] width 642 height 340
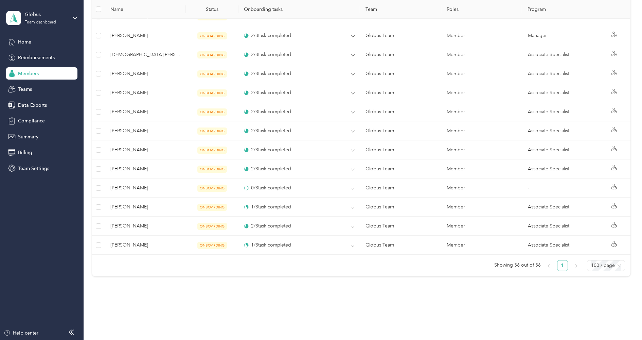
click at [134, 139] on div at bounding box center [321, 170] width 642 height 340
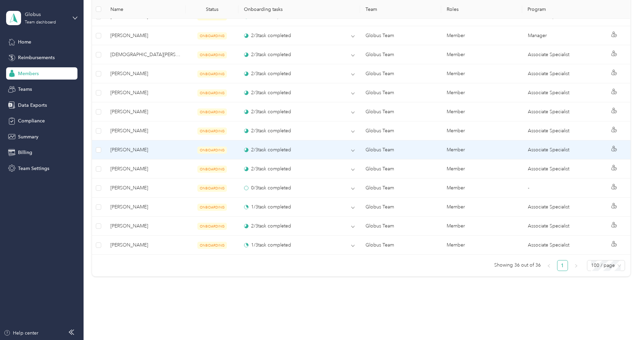
click at [137, 146] on span "[PERSON_NAME]" at bounding box center [145, 149] width 70 height 7
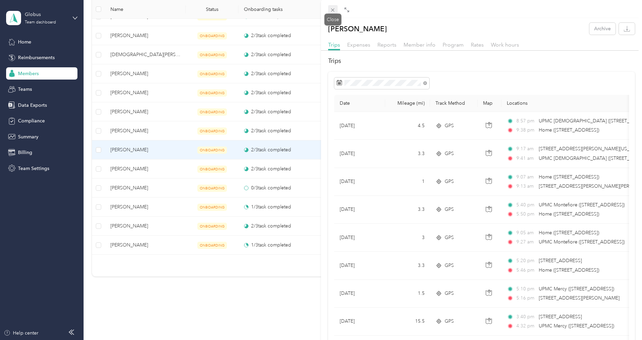
click at [333, 11] on icon at bounding box center [333, 10] width 6 height 6
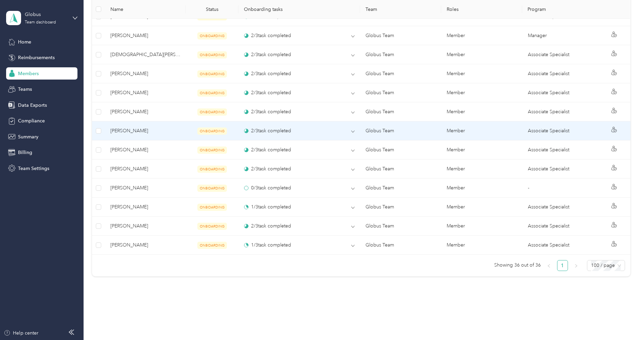
click at [138, 127] on span "[PERSON_NAME]" at bounding box center [145, 130] width 70 height 7
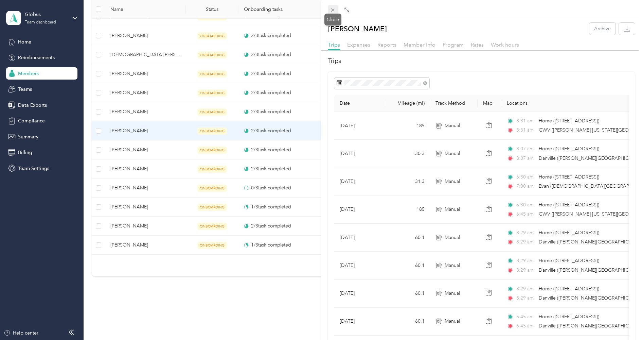
click at [335, 8] on icon at bounding box center [333, 10] width 6 height 6
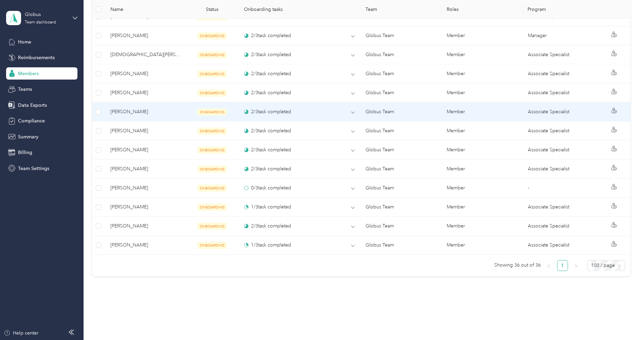
click at [162, 108] on span "[PERSON_NAME]" at bounding box center [145, 111] width 70 height 7
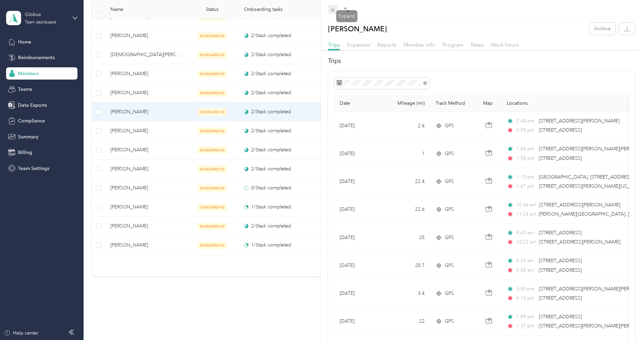
click at [334, 8] on icon at bounding box center [333, 10] width 6 height 6
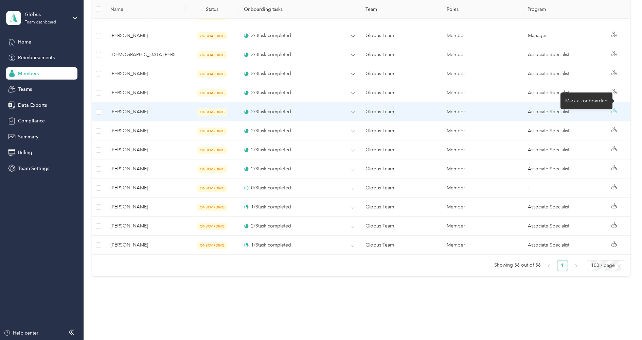
click at [615, 108] on icon at bounding box center [614, 109] width 2 height 2
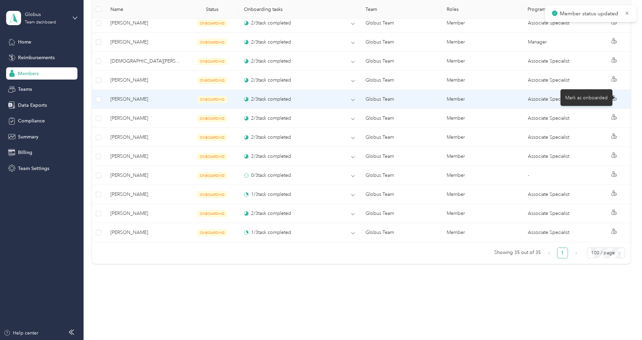
scroll to position [666, 0]
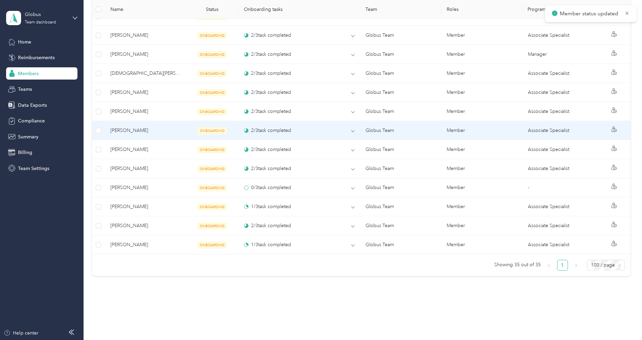
click at [617, 121] on td at bounding box center [614, 130] width 32 height 19
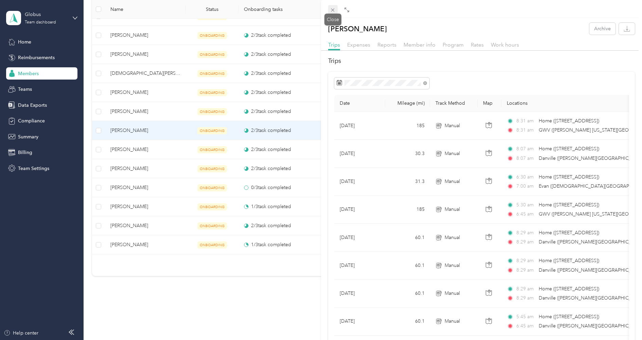
click at [331, 11] on icon at bounding box center [333, 10] width 6 height 6
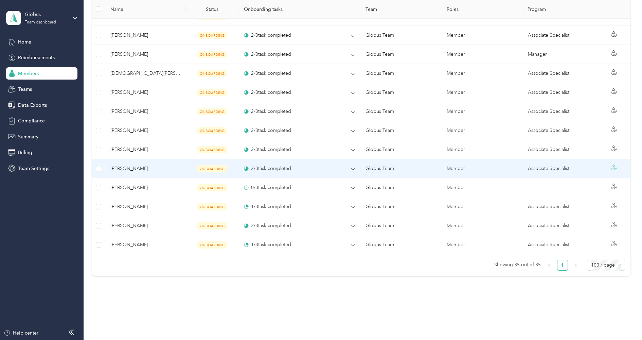
click at [617, 164] on icon at bounding box center [614, 166] width 5 height 5
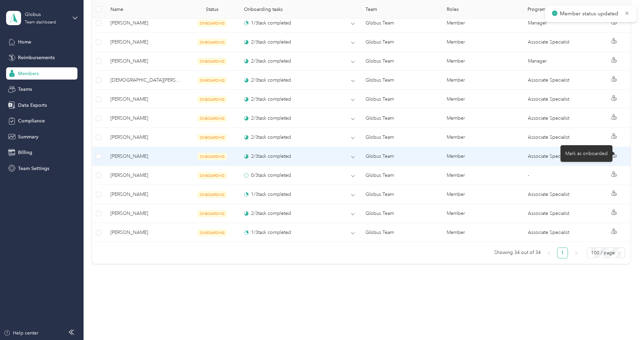
scroll to position [647, 0]
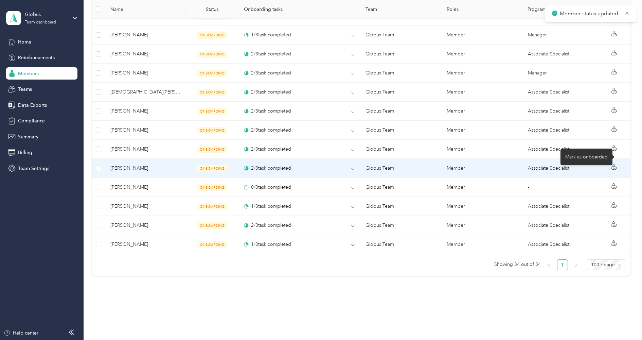
click at [617, 164] on icon at bounding box center [614, 166] width 5 height 5
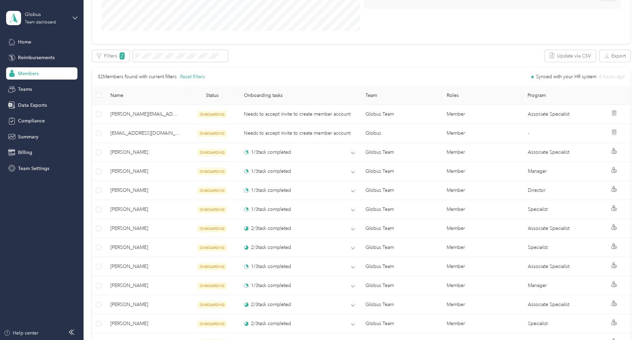
scroll to position [156, 0]
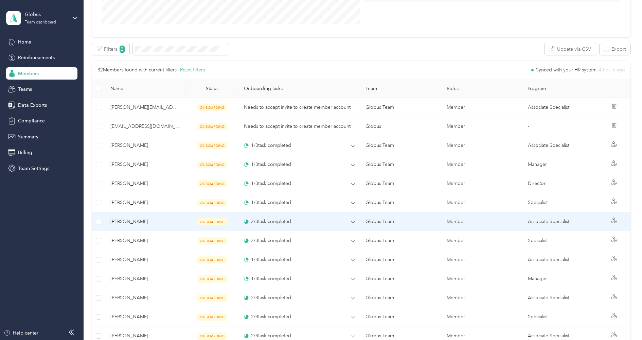
click at [265, 215] on td "2 / 3 task completed" at bounding box center [300, 221] width 122 height 19
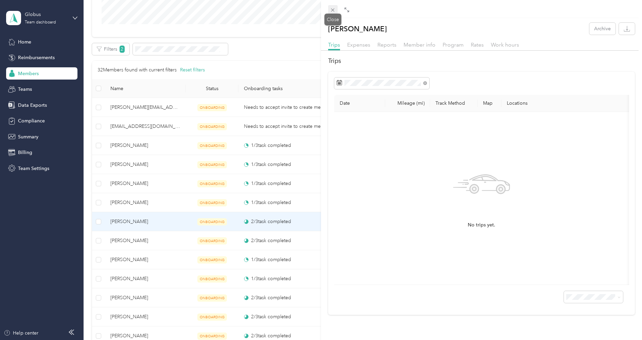
click at [333, 8] on icon at bounding box center [333, 10] width 6 height 6
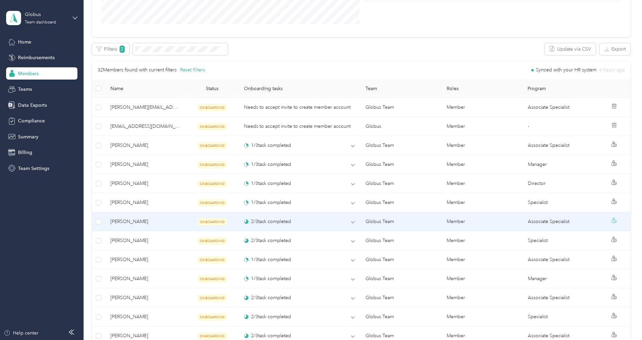
click at [617, 219] on icon at bounding box center [614, 219] width 5 height 5
click at [347, 219] on div "2 / 3 task completed" at bounding box center [299, 221] width 111 height 7
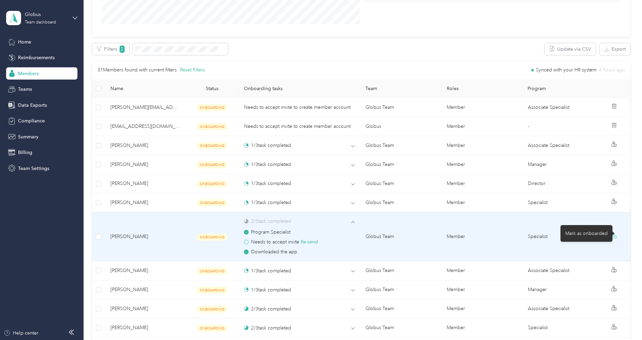
click at [617, 233] on icon at bounding box center [614, 235] width 5 height 5
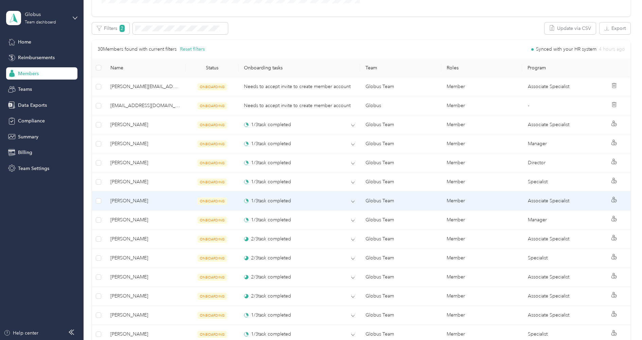
scroll to position [210, 0]
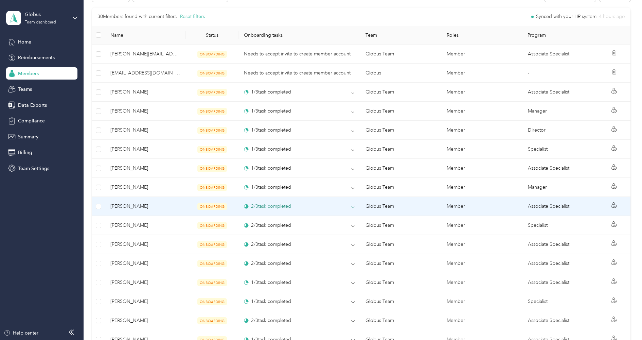
click at [328, 203] on div "2 / 3 task completed" at bounding box center [299, 206] width 111 height 7
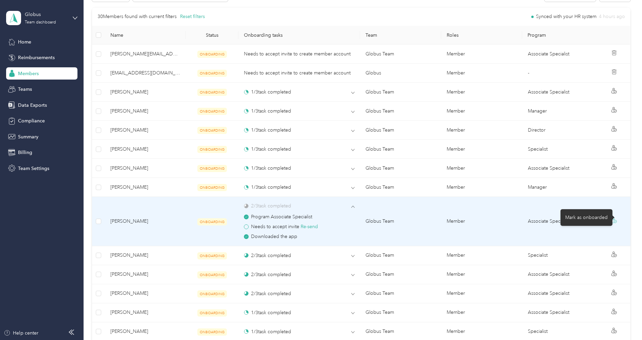
click at [617, 217] on icon at bounding box center [614, 219] width 5 height 5
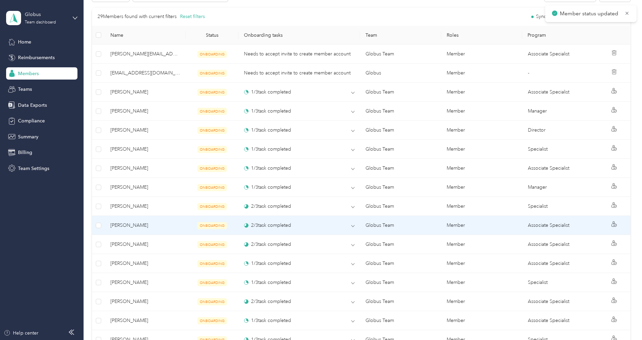
click at [330, 226] on td "2 / 3 task completed" at bounding box center [300, 225] width 122 height 19
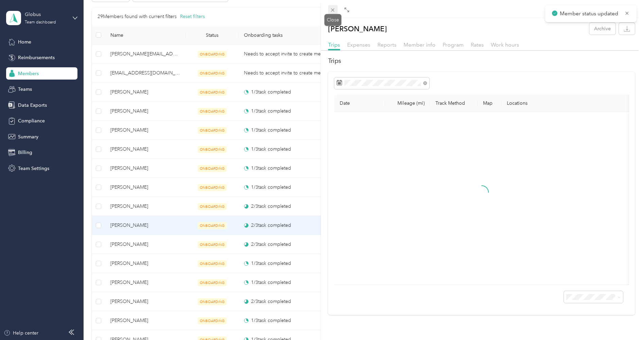
click at [331, 12] on icon at bounding box center [333, 10] width 6 height 6
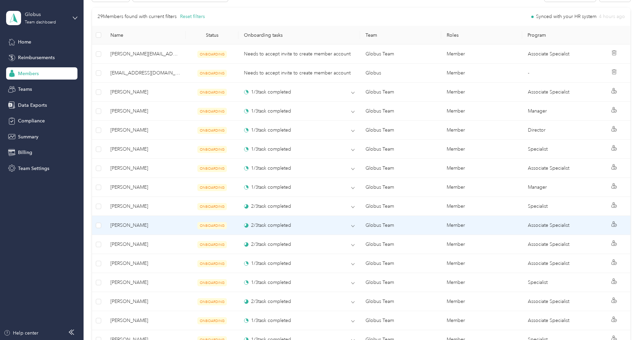
click at [355, 222] on td "2 / 3 task completed" at bounding box center [300, 225] width 122 height 19
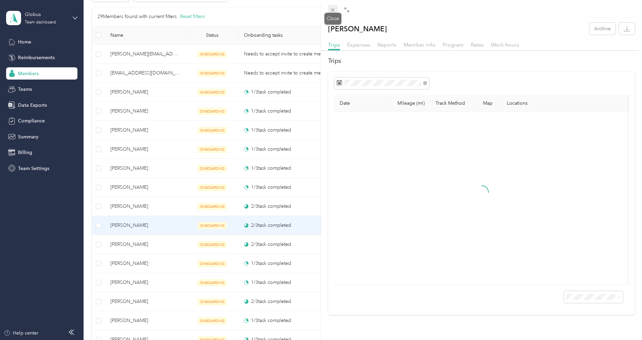
click at [332, 9] on icon at bounding box center [332, 9] width 3 height 3
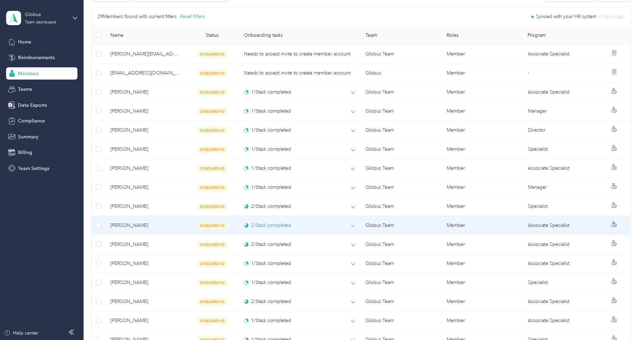
click at [353, 224] on icon at bounding box center [352, 225] width 3 height 3
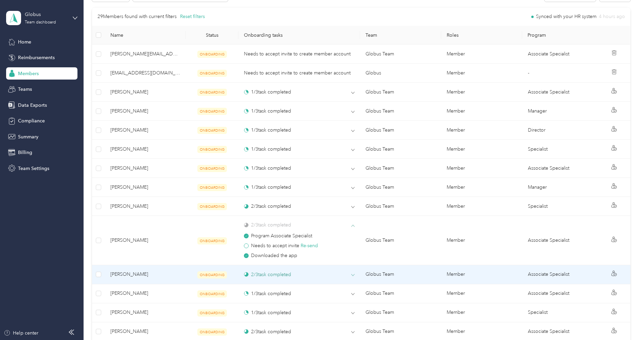
click at [353, 274] on icon at bounding box center [353, 275] width 3 height 2
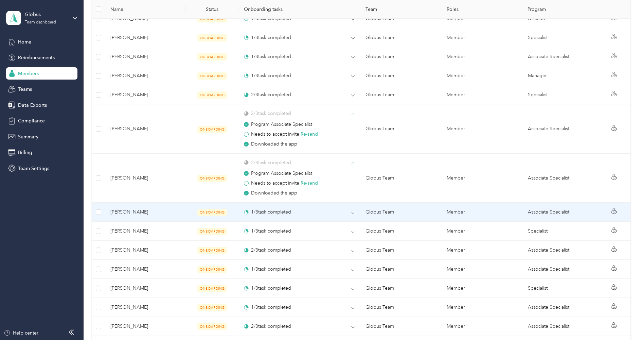
scroll to position [328, 0]
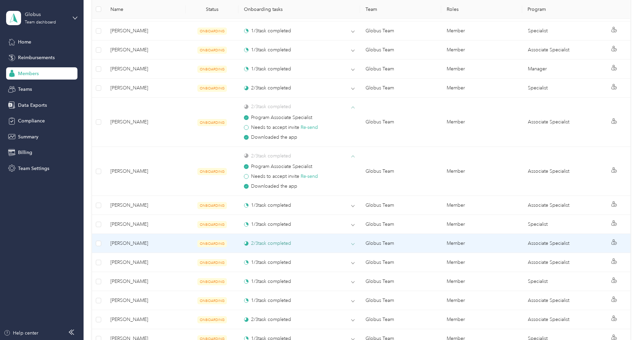
click at [353, 243] on icon at bounding box center [353, 244] width 3 height 2
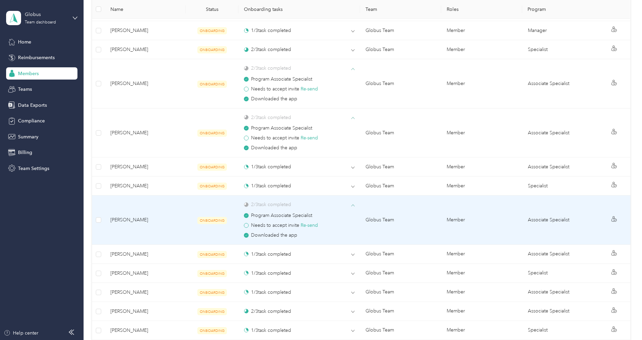
scroll to position [381, 0]
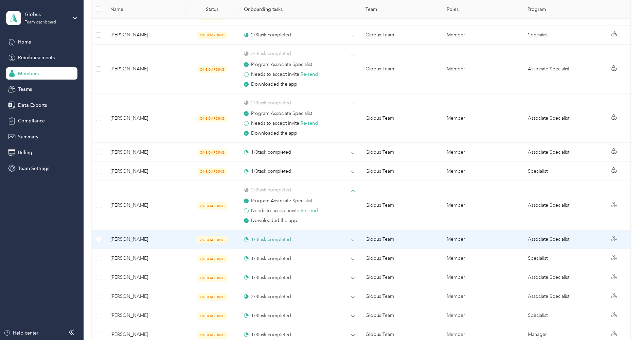
click at [354, 239] on icon at bounding box center [353, 240] width 3 height 2
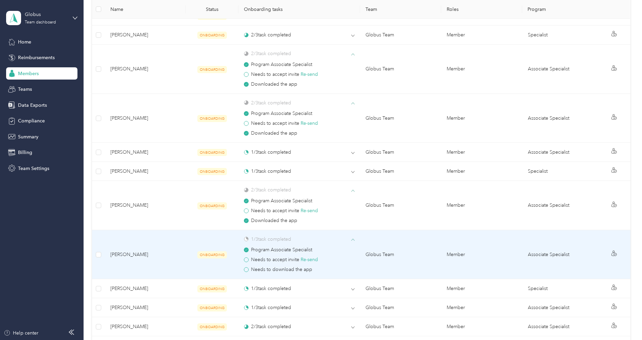
click at [353, 238] on icon at bounding box center [352, 239] width 3 height 3
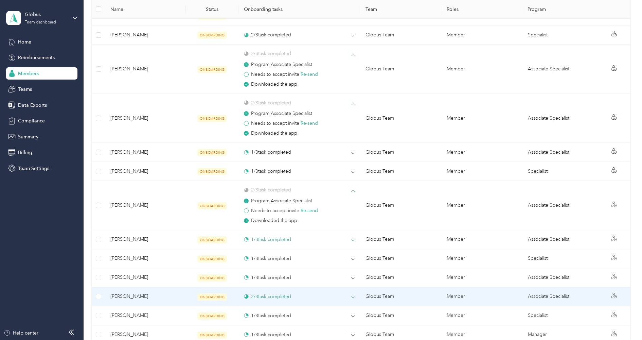
click at [353, 295] on icon at bounding box center [352, 296] width 3 height 3
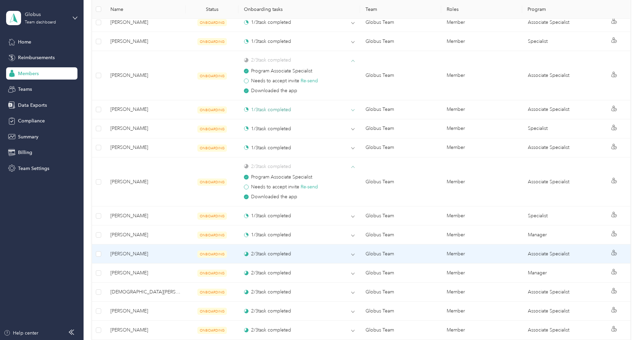
scroll to position [513, 0]
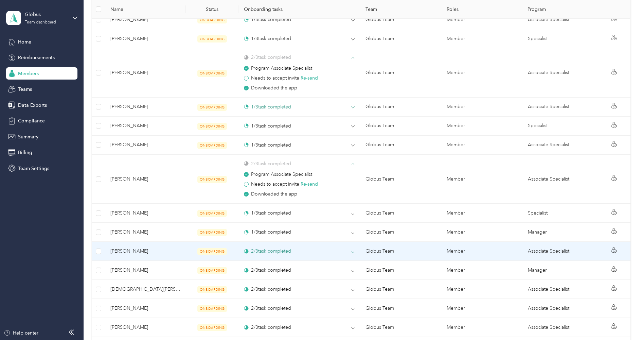
click at [354, 250] on icon at bounding box center [352, 251] width 3 height 3
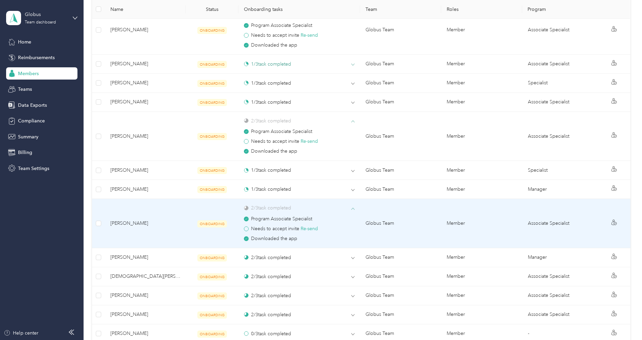
scroll to position [580, 0]
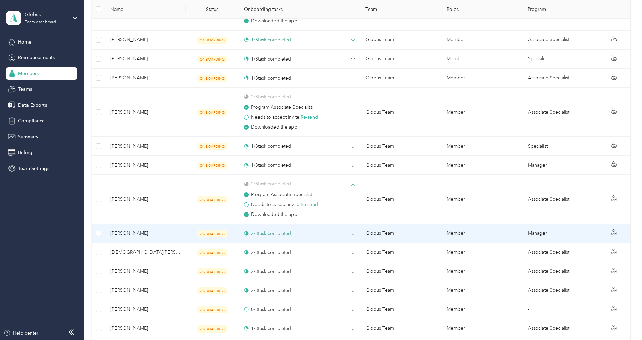
click at [354, 232] on icon at bounding box center [352, 233] width 3 height 3
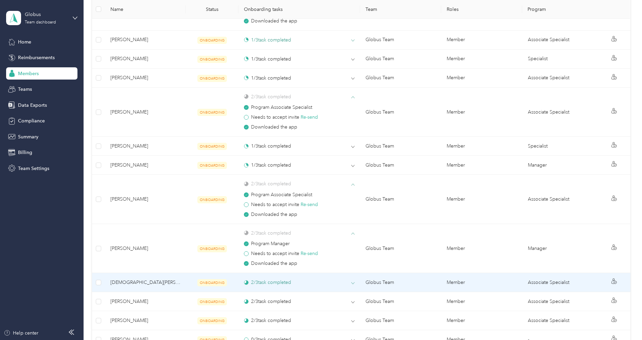
click at [352, 281] on icon at bounding box center [352, 282] width 3 height 3
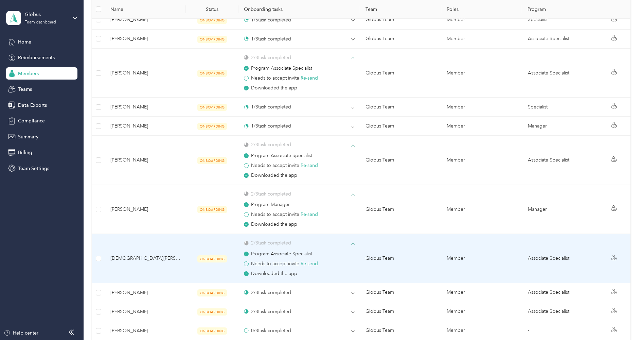
scroll to position [656, 0]
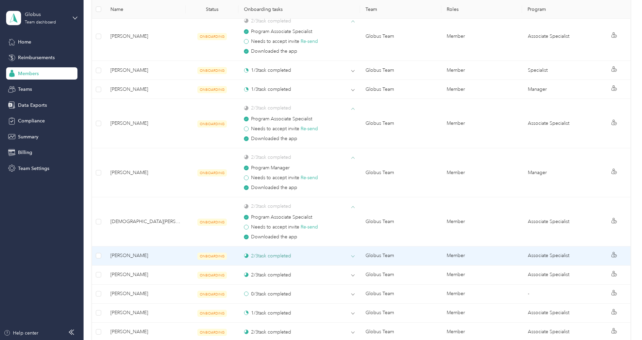
click at [353, 256] on icon at bounding box center [353, 257] width 3 height 2
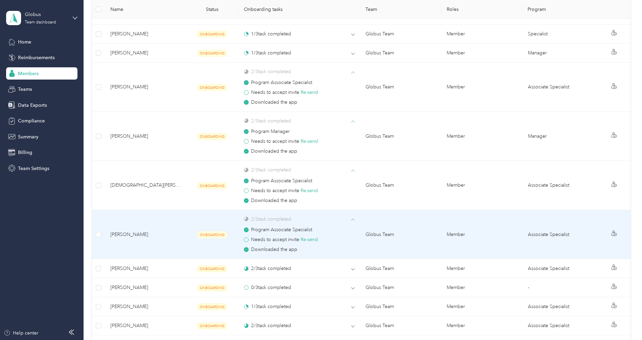
scroll to position [720, 0]
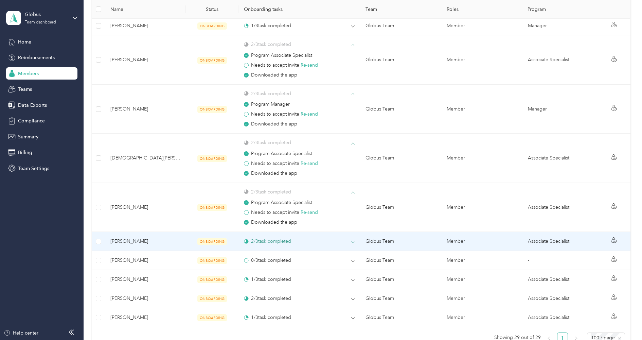
click at [354, 241] on icon at bounding box center [353, 242] width 3 height 2
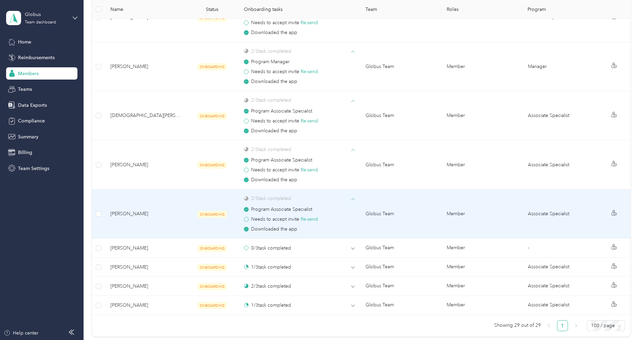
scroll to position [785, 0]
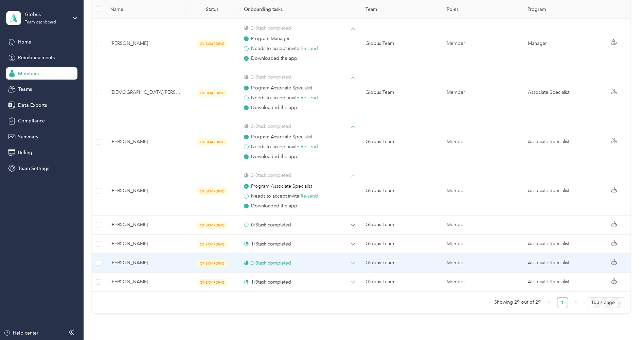
click at [352, 262] on icon at bounding box center [352, 263] width 3 height 3
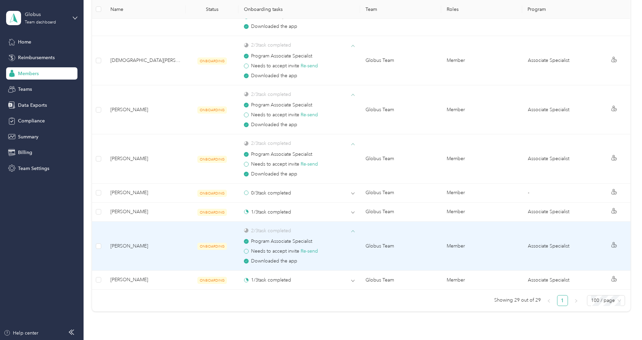
scroll to position [824, 0]
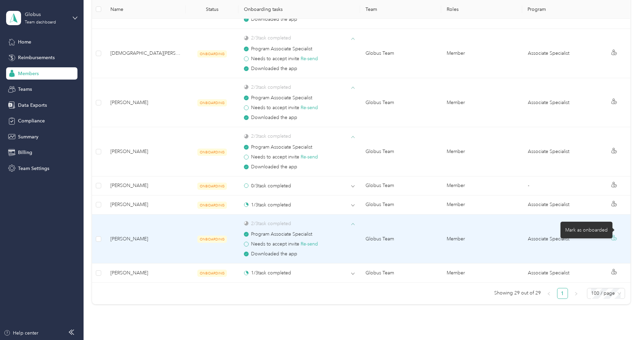
click at [617, 235] on icon at bounding box center [614, 237] width 5 height 5
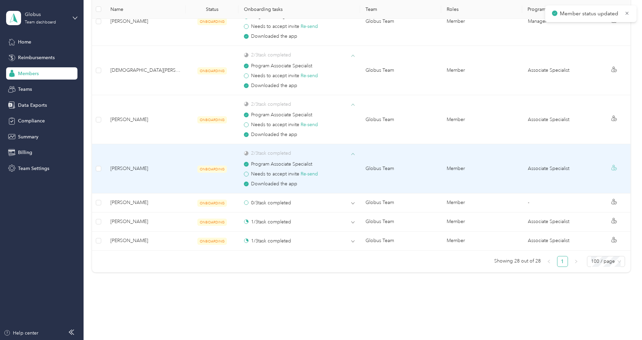
click at [617, 165] on icon at bounding box center [614, 167] width 5 height 5
click at [617, 164] on icon at bounding box center [614, 166] width 5 height 5
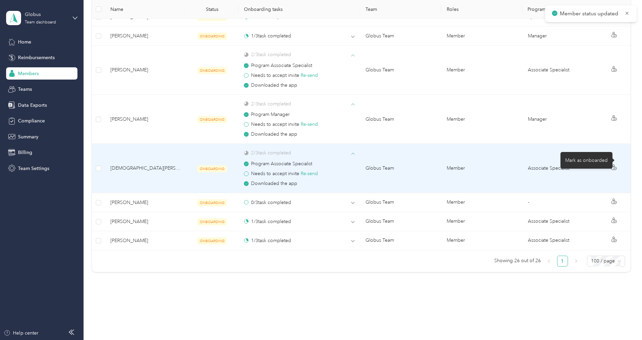
click at [617, 164] on icon at bounding box center [614, 166] width 5 height 5
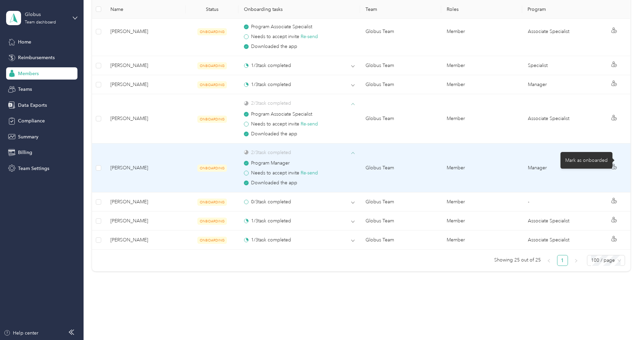
click at [617, 164] on icon at bounding box center [614, 166] width 5 height 5
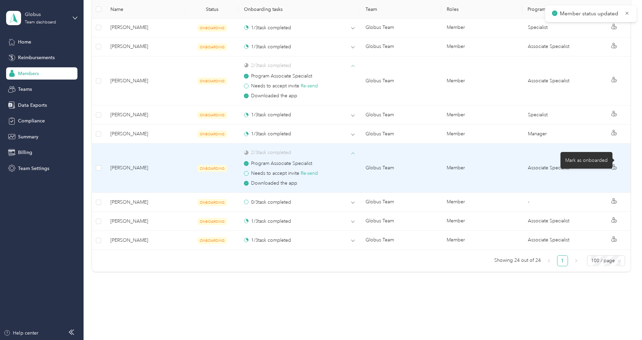
click at [617, 164] on icon at bounding box center [614, 166] width 5 height 5
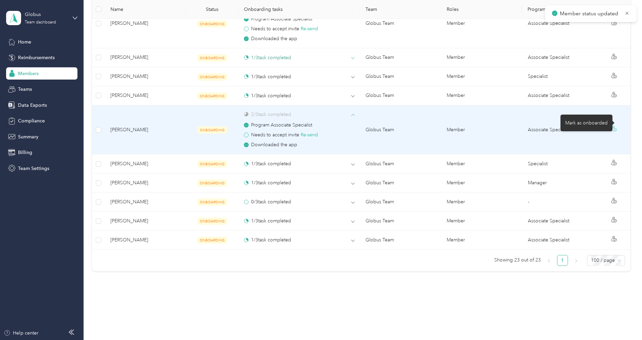
click at [617, 128] on circle at bounding box center [615, 129] width 3 height 3
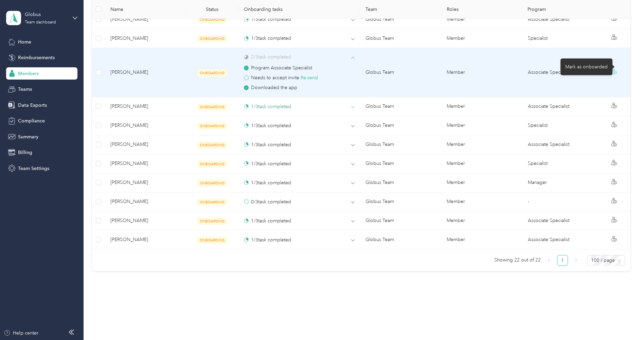
click at [617, 69] on icon at bounding box center [614, 71] width 5 height 5
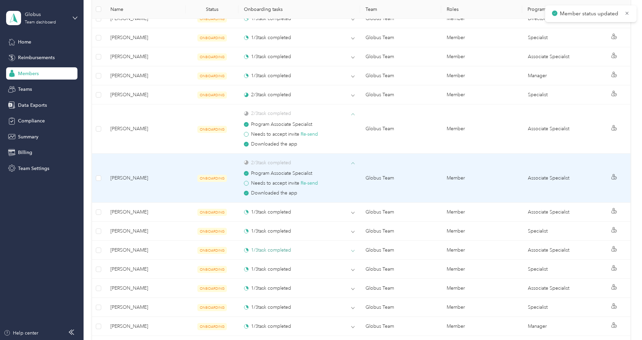
scroll to position [306, 0]
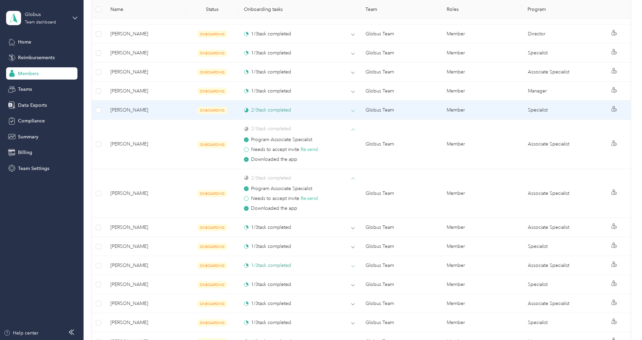
click at [353, 110] on icon at bounding box center [353, 111] width 3 height 2
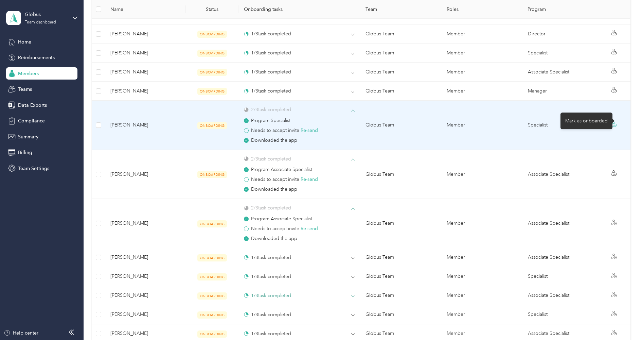
click at [617, 124] on circle at bounding box center [615, 125] width 3 height 3
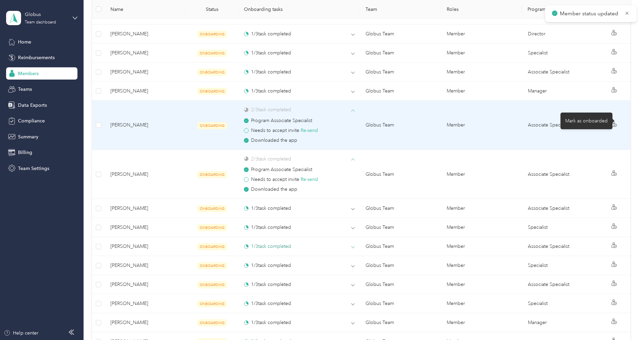
click at [617, 124] on circle at bounding box center [615, 125] width 3 height 3
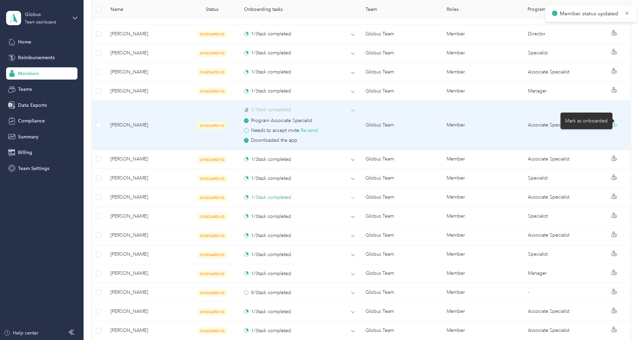
click at [617, 124] on circle at bounding box center [615, 125] width 3 height 3
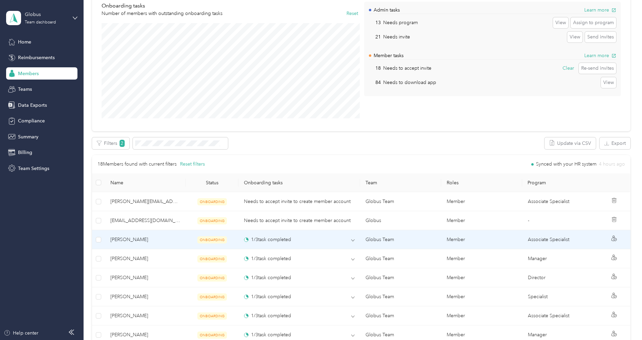
scroll to position [60, 0]
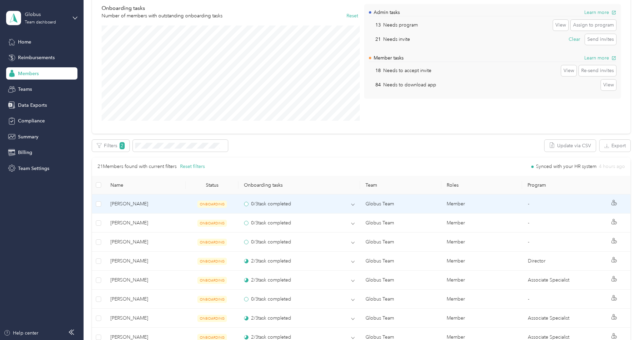
click at [172, 202] on span "[PERSON_NAME]" at bounding box center [145, 203] width 70 height 7
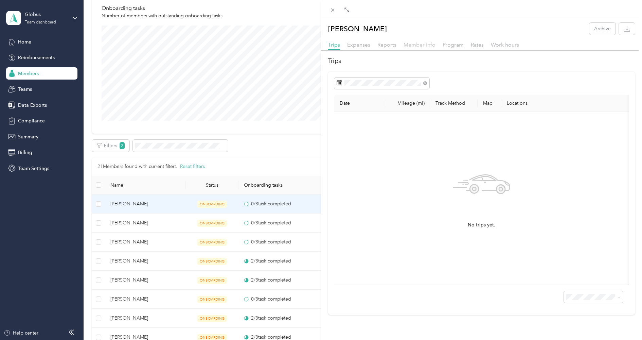
click at [406, 42] on span "Member info" at bounding box center [420, 44] width 32 height 6
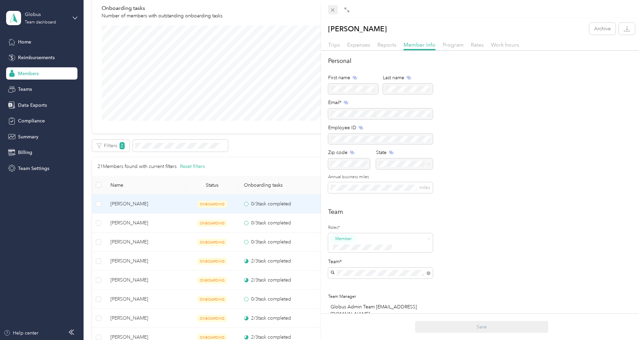
click at [332, 12] on icon at bounding box center [333, 10] width 6 height 6
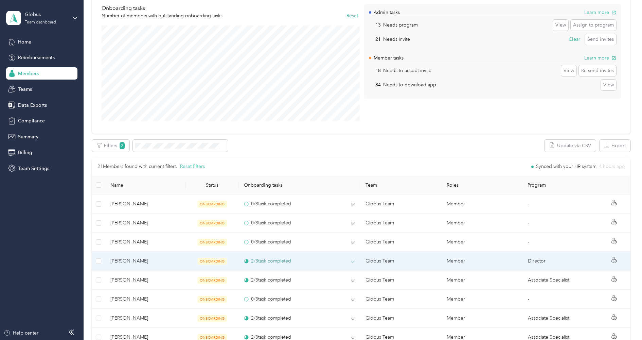
click at [332, 257] on div "2 / 3 task completed" at bounding box center [299, 260] width 111 height 7
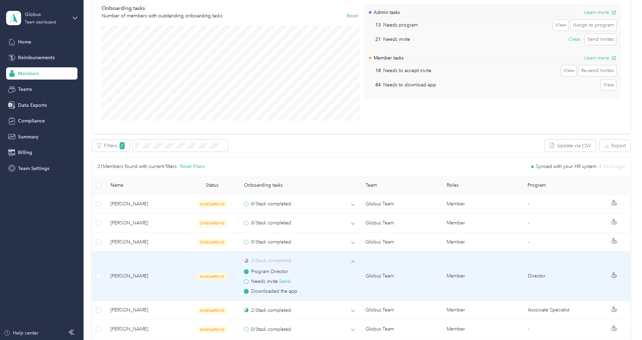
click at [169, 272] on span "[PERSON_NAME]" at bounding box center [145, 275] width 70 height 7
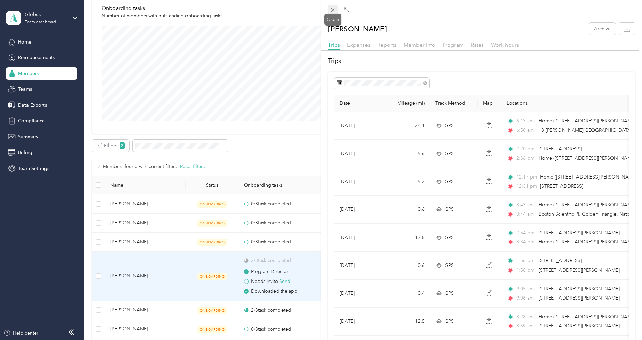
click at [333, 12] on icon at bounding box center [333, 10] width 6 height 6
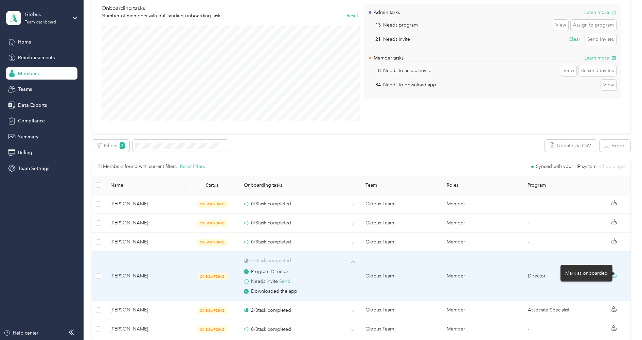
click at [616, 274] on icon at bounding box center [614, 274] width 5 height 5
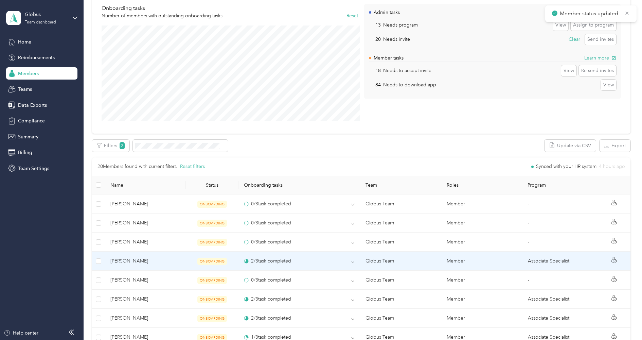
click at [149, 259] on span "[PERSON_NAME]" at bounding box center [145, 260] width 70 height 7
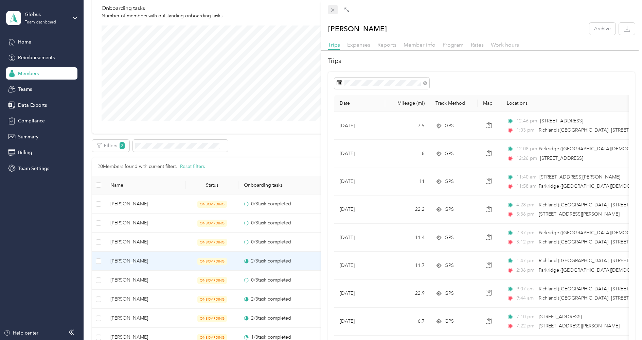
click at [333, 10] on icon at bounding box center [332, 9] width 3 height 3
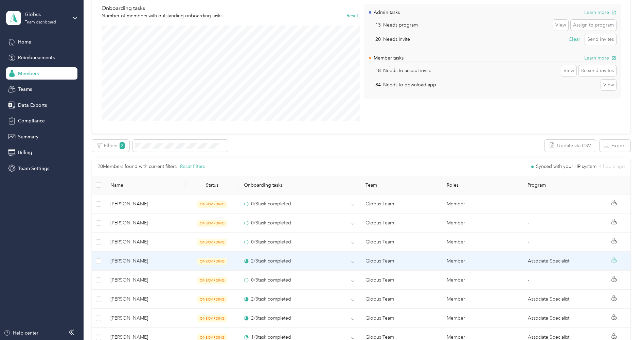
click at [617, 258] on icon at bounding box center [614, 259] width 5 height 5
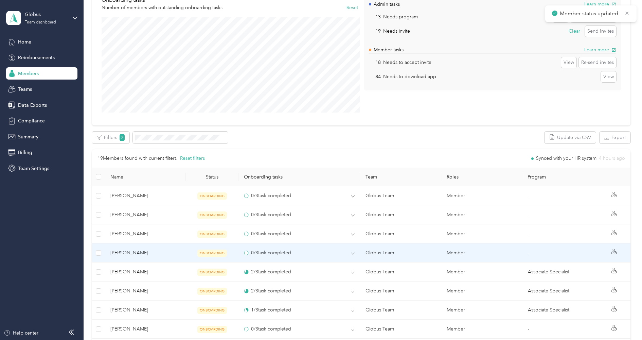
scroll to position [106, 0]
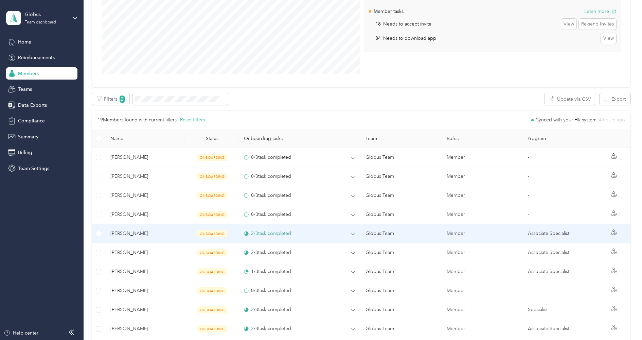
click at [353, 234] on span at bounding box center [352, 234] width 3 height 6
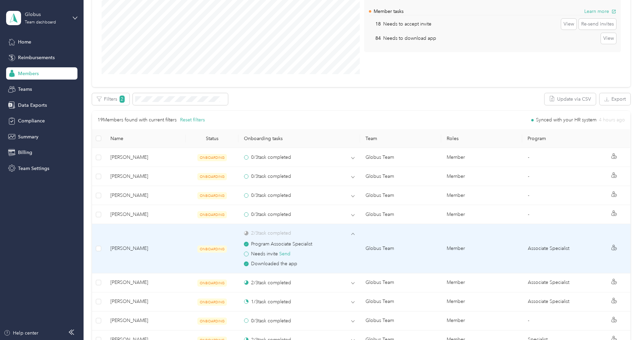
click at [177, 246] on span "[PERSON_NAME]" at bounding box center [145, 248] width 70 height 7
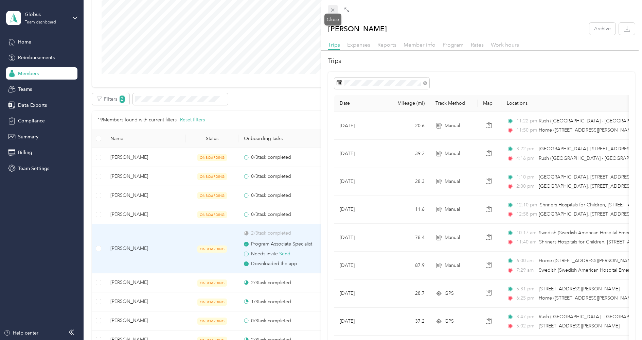
click at [332, 11] on icon at bounding box center [332, 9] width 3 height 3
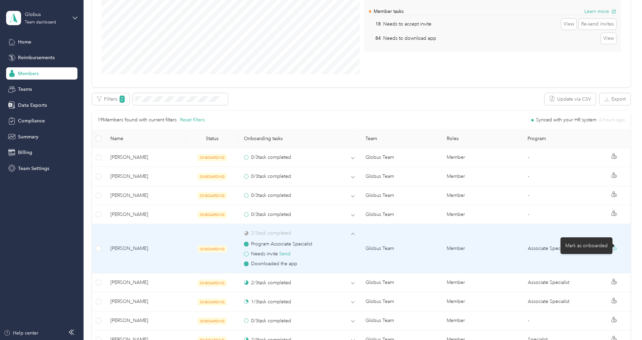
click at [617, 245] on icon at bounding box center [614, 247] width 5 height 5
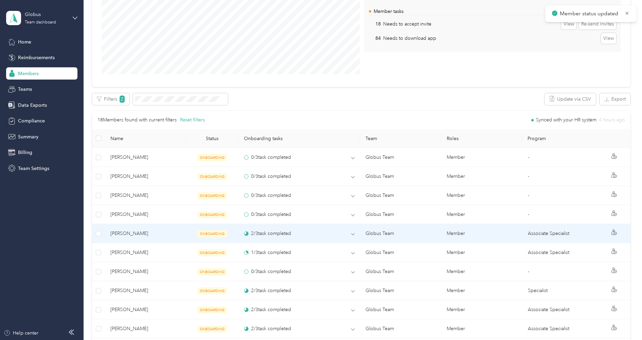
click at [178, 232] on span "[PERSON_NAME]" at bounding box center [145, 233] width 70 height 7
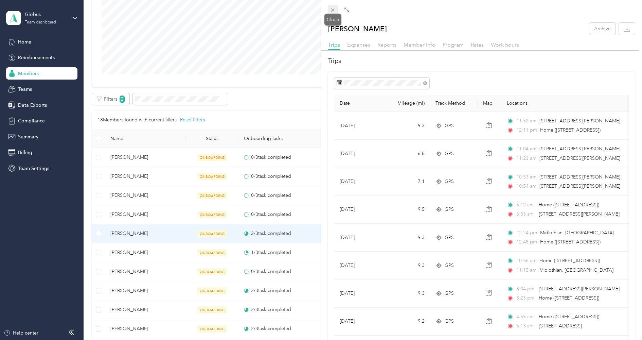
click at [333, 8] on icon at bounding box center [333, 10] width 6 height 6
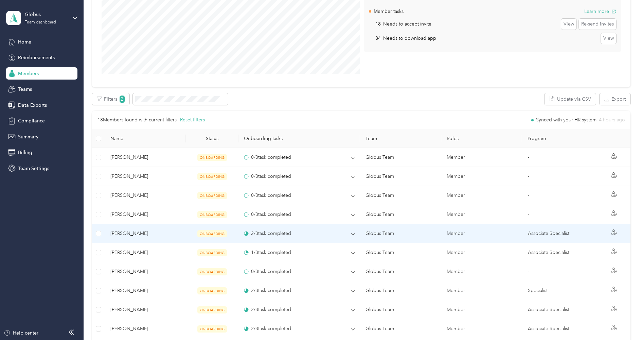
click at [623, 231] on div at bounding box center [614, 233] width 21 height 8
click at [616, 231] on icon at bounding box center [614, 231] width 5 height 5
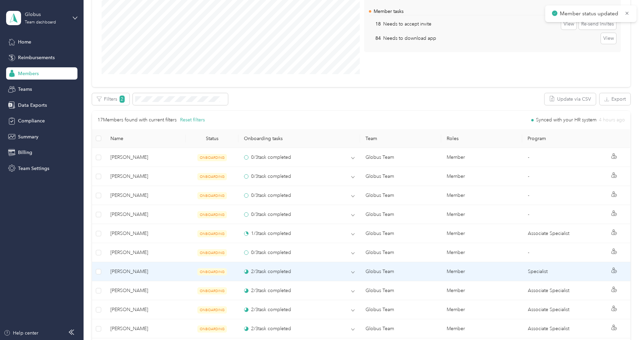
click at [174, 269] on span "[PERSON_NAME]" at bounding box center [145, 271] width 70 height 7
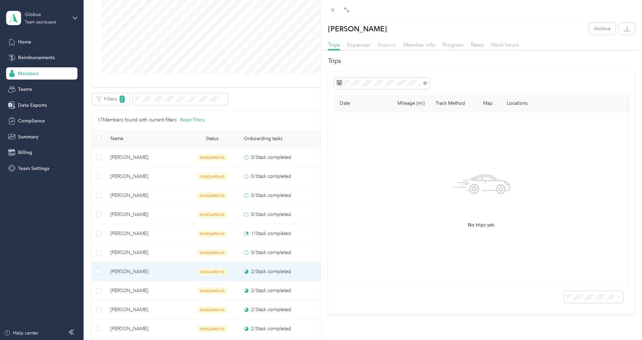
click at [392, 42] on span "Reports" at bounding box center [387, 44] width 19 height 6
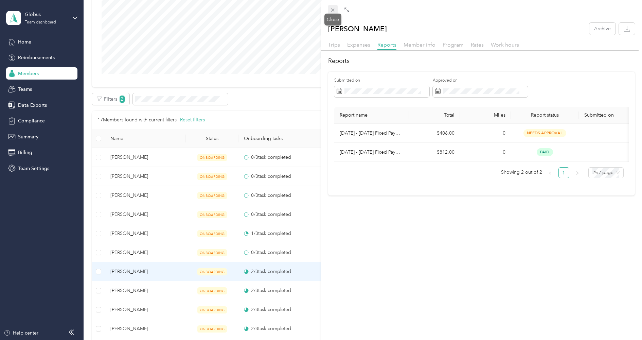
click at [334, 12] on icon at bounding box center [333, 10] width 6 height 6
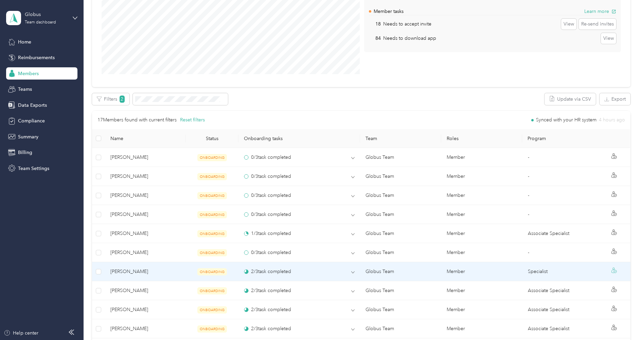
click at [616, 269] on icon at bounding box center [614, 269] width 5 height 5
click at [220, 270] on span "ONBOARDING" at bounding box center [212, 271] width 30 height 7
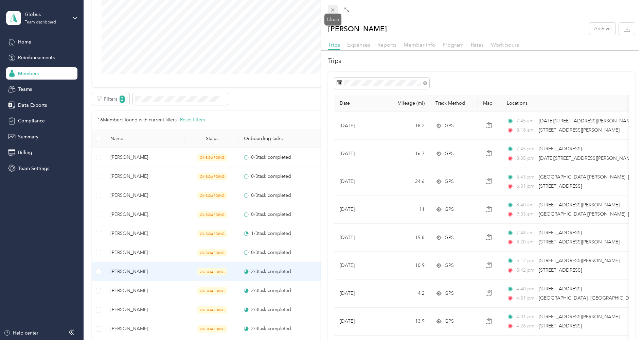
click at [333, 9] on icon at bounding box center [332, 9] width 3 height 3
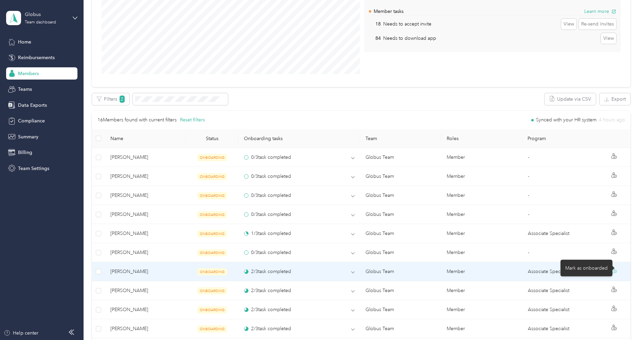
click at [617, 269] on icon at bounding box center [614, 269] width 5 height 5
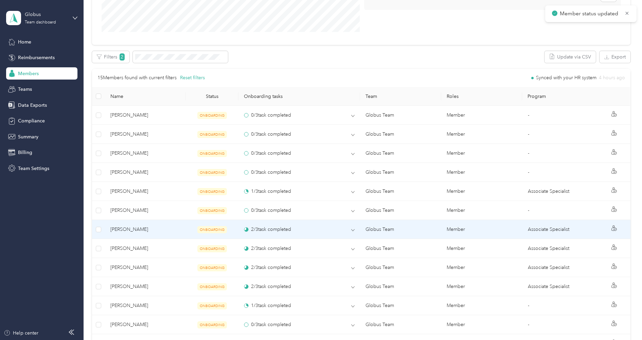
scroll to position [165, 0]
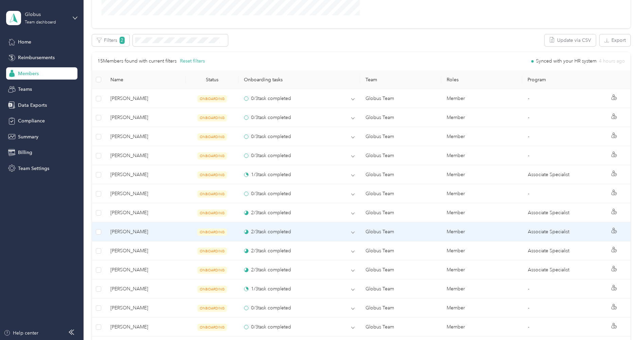
click at [182, 228] on td "[PERSON_NAME]" at bounding box center [145, 231] width 81 height 19
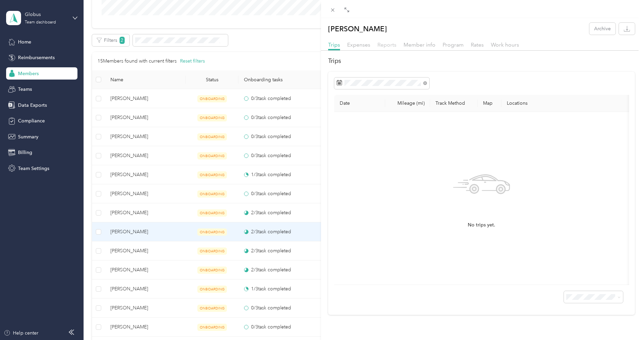
click at [388, 44] on span "Reports" at bounding box center [387, 44] width 19 height 6
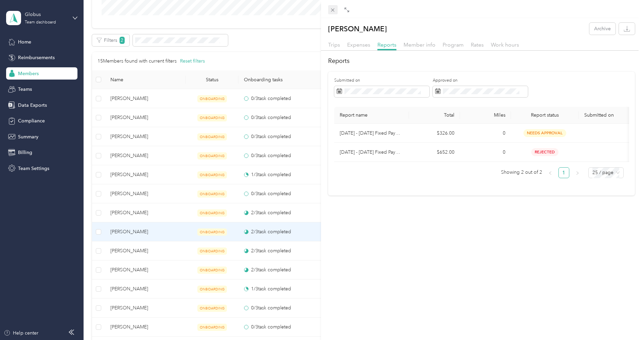
click at [332, 8] on icon at bounding box center [333, 10] width 6 height 6
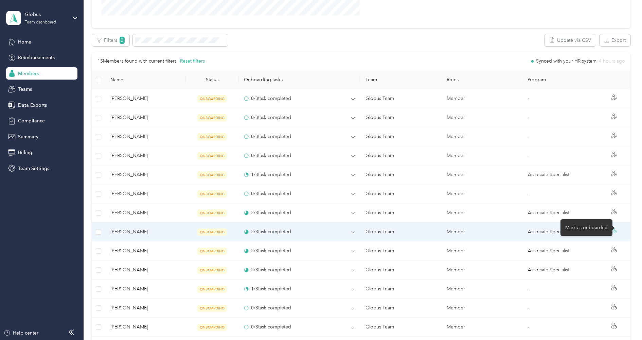
click at [617, 228] on icon at bounding box center [614, 230] width 5 height 5
click at [268, 228] on div "2 / 3 task completed" at bounding box center [267, 231] width 47 height 7
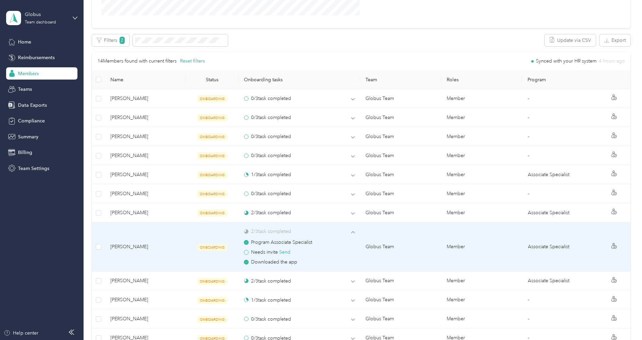
click at [147, 243] on span "[PERSON_NAME]" at bounding box center [145, 246] width 70 height 7
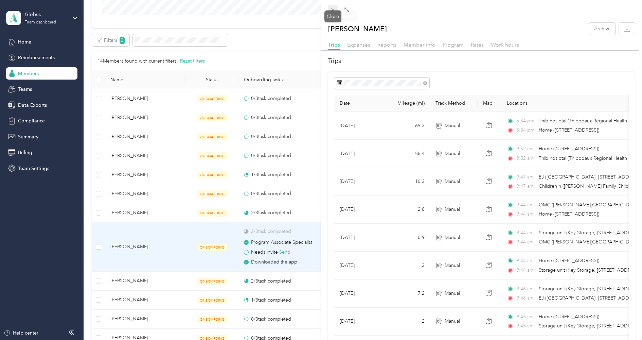
click at [334, 9] on icon at bounding box center [333, 10] width 6 height 6
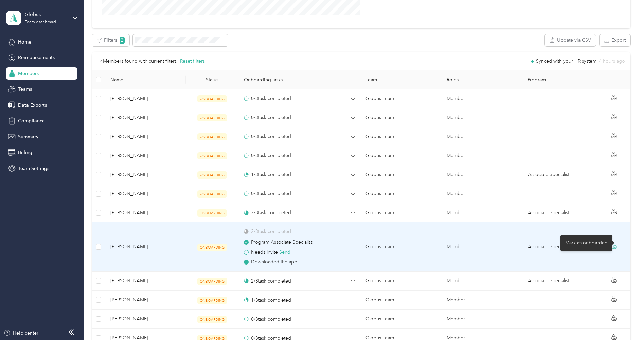
click at [617, 245] on circle at bounding box center [615, 246] width 3 height 3
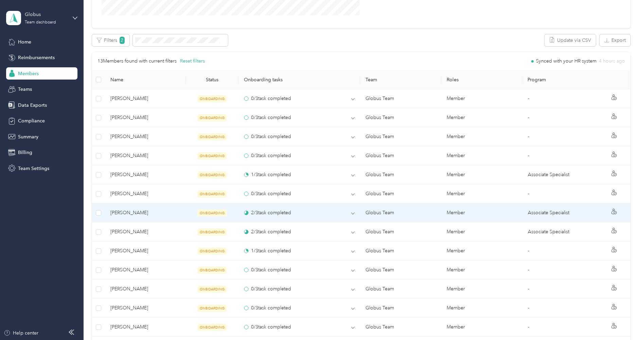
click at [174, 212] on span "[PERSON_NAME]" at bounding box center [145, 212] width 70 height 7
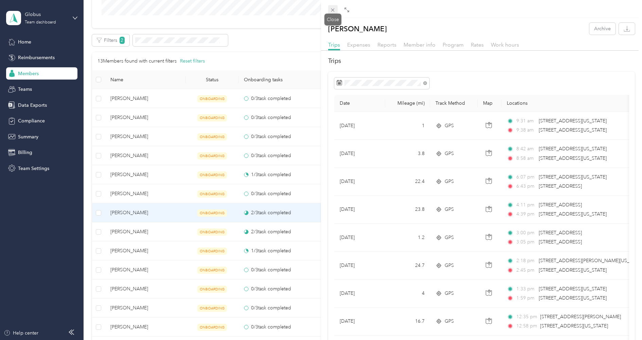
click at [334, 12] on icon at bounding box center [332, 9] width 3 height 3
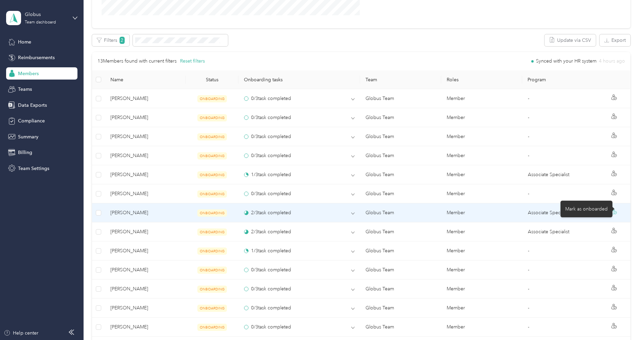
click at [617, 211] on icon at bounding box center [614, 211] width 5 height 5
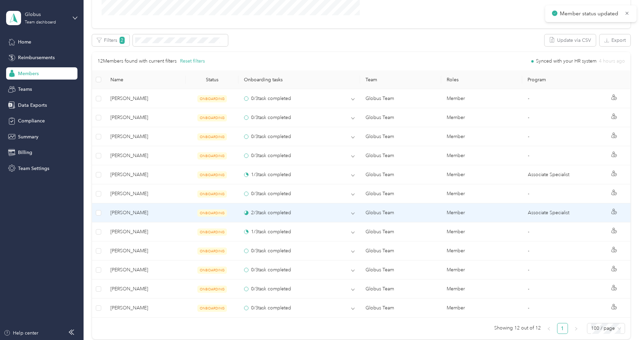
click at [164, 209] on span "[PERSON_NAME]" at bounding box center [145, 212] width 70 height 7
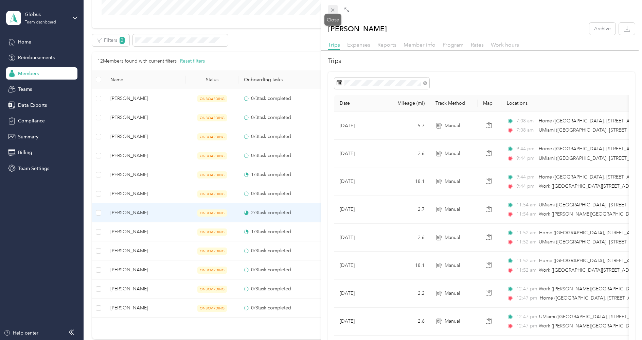
click at [333, 13] on icon at bounding box center [333, 10] width 6 height 6
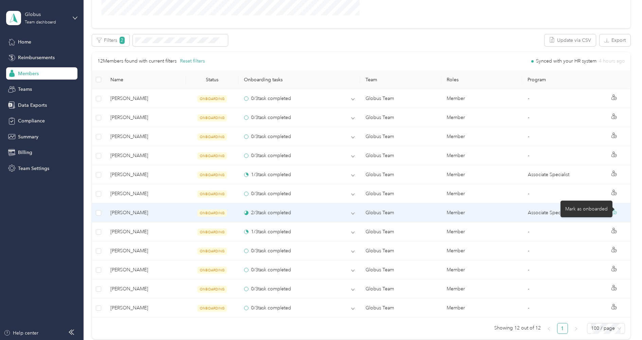
click at [617, 210] on icon at bounding box center [614, 211] width 5 height 5
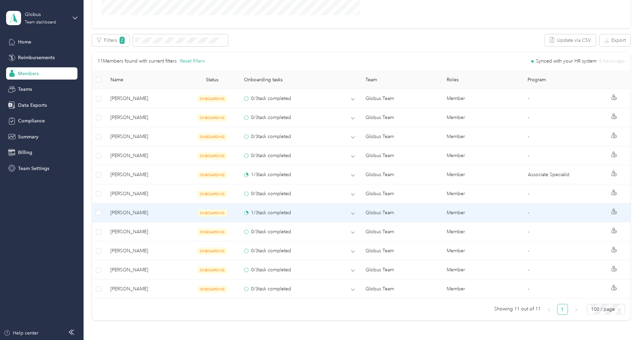
click at [175, 209] on span "[PERSON_NAME]" at bounding box center [145, 212] width 70 height 7
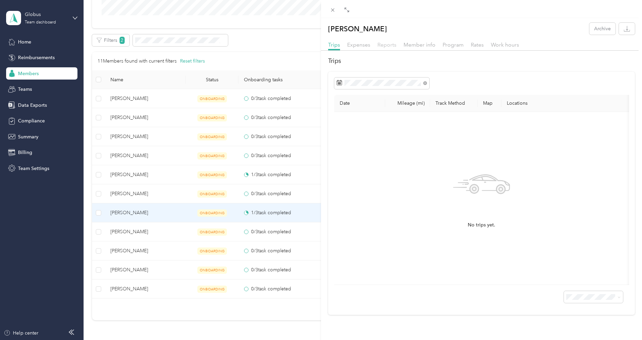
click at [394, 46] on span "Reports" at bounding box center [387, 44] width 19 height 6
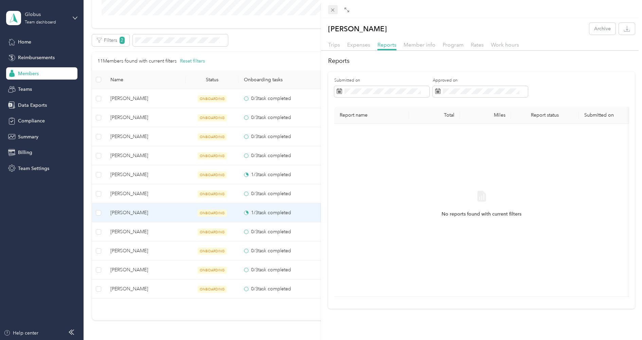
click at [330, 9] on icon at bounding box center [333, 10] width 6 height 6
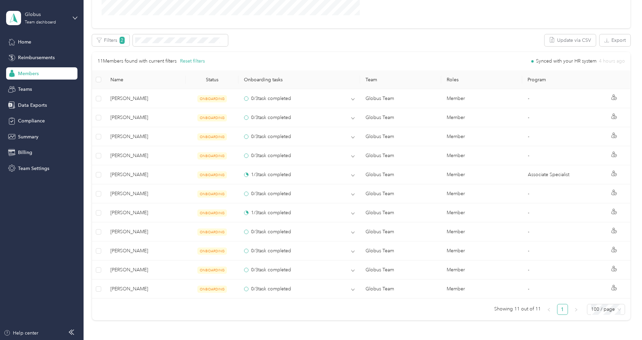
click at [56, 25] on div "Globus Team dashboard" at bounding box center [41, 18] width 71 height 24
click at [40, 85] on div "Log out" at bounding box center [78, 87] width 134 height 12
